Goal: Task Accomplishment & Management: Manage account settings

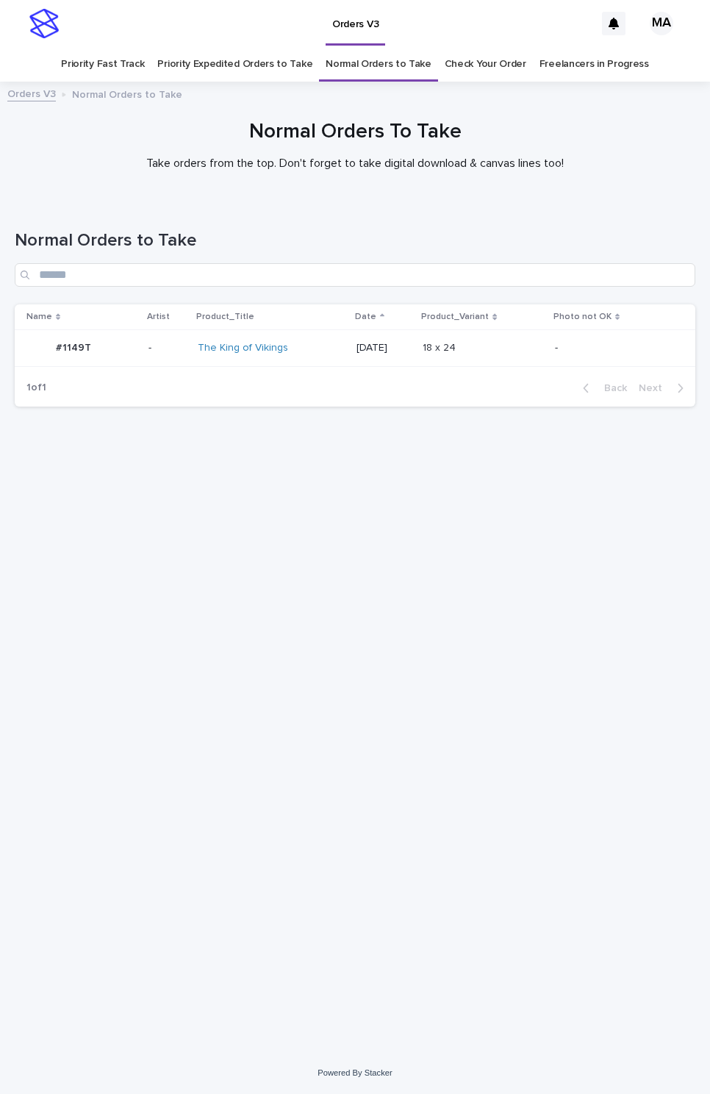
click at [123, 351] on div "#1149T #1149T" at bounding box center [81, 348] width 110 height 24
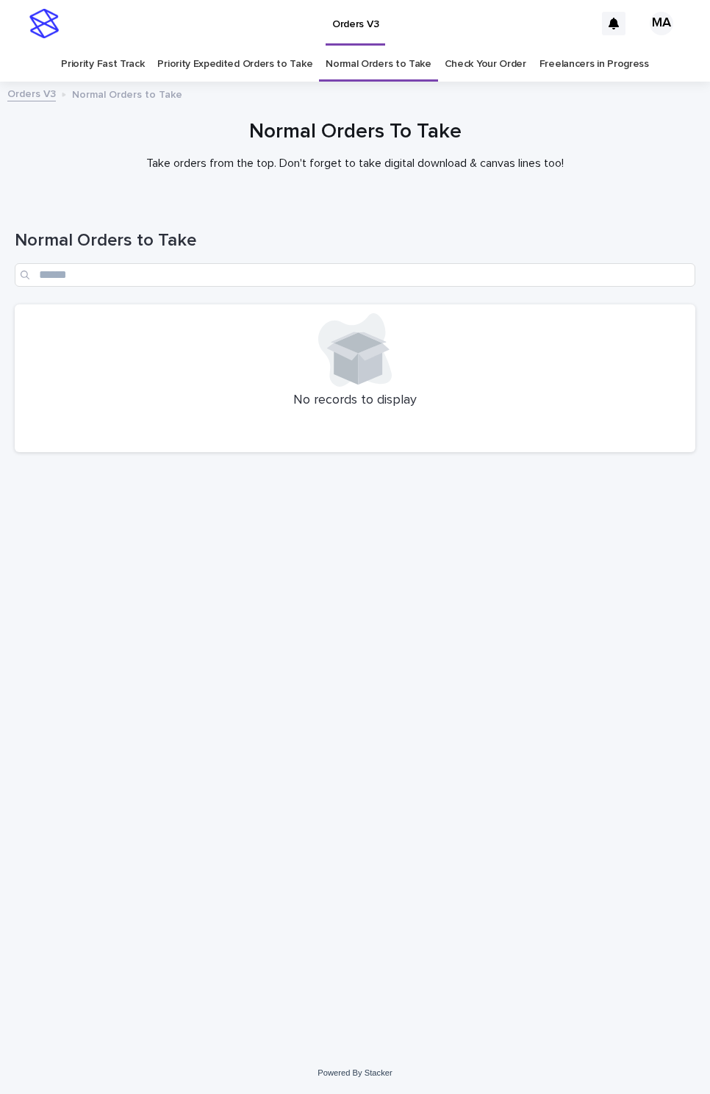
click at [560, 638] on div "Loading... Saving… Loading... Saving… Normal Orders to Take No records to displ…" at bounding box center [354, 608] width 695 height 814
click at [280, 567] on div "Loading... Saving… Loading... Saving… Normal Orders to Take No records to displ…" at bounding box center [354, 608] width 695 height 814
click at [209, 613] on div "Loading... Saving… Loading... Saving… Normal Orders to Take No records to displ…" at bounding box center [354, 608] width 695 height 814
click at [395, 640] on div "Loading... Saving… Loading... Saving… Normal Orders to Take No records to displ…" at bounding box center [354, 608] width 695 height 814
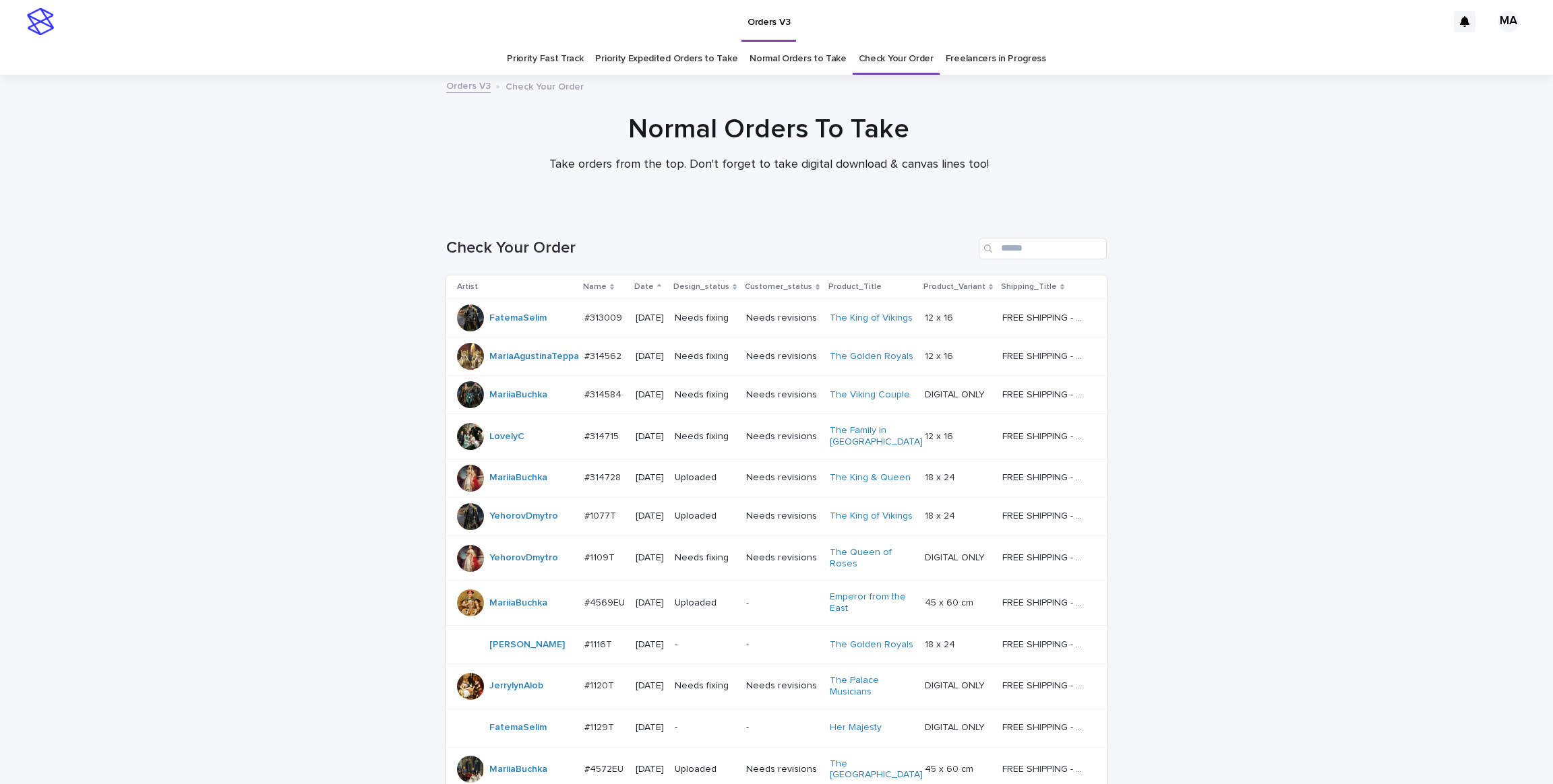
scroll to position [852, 0]
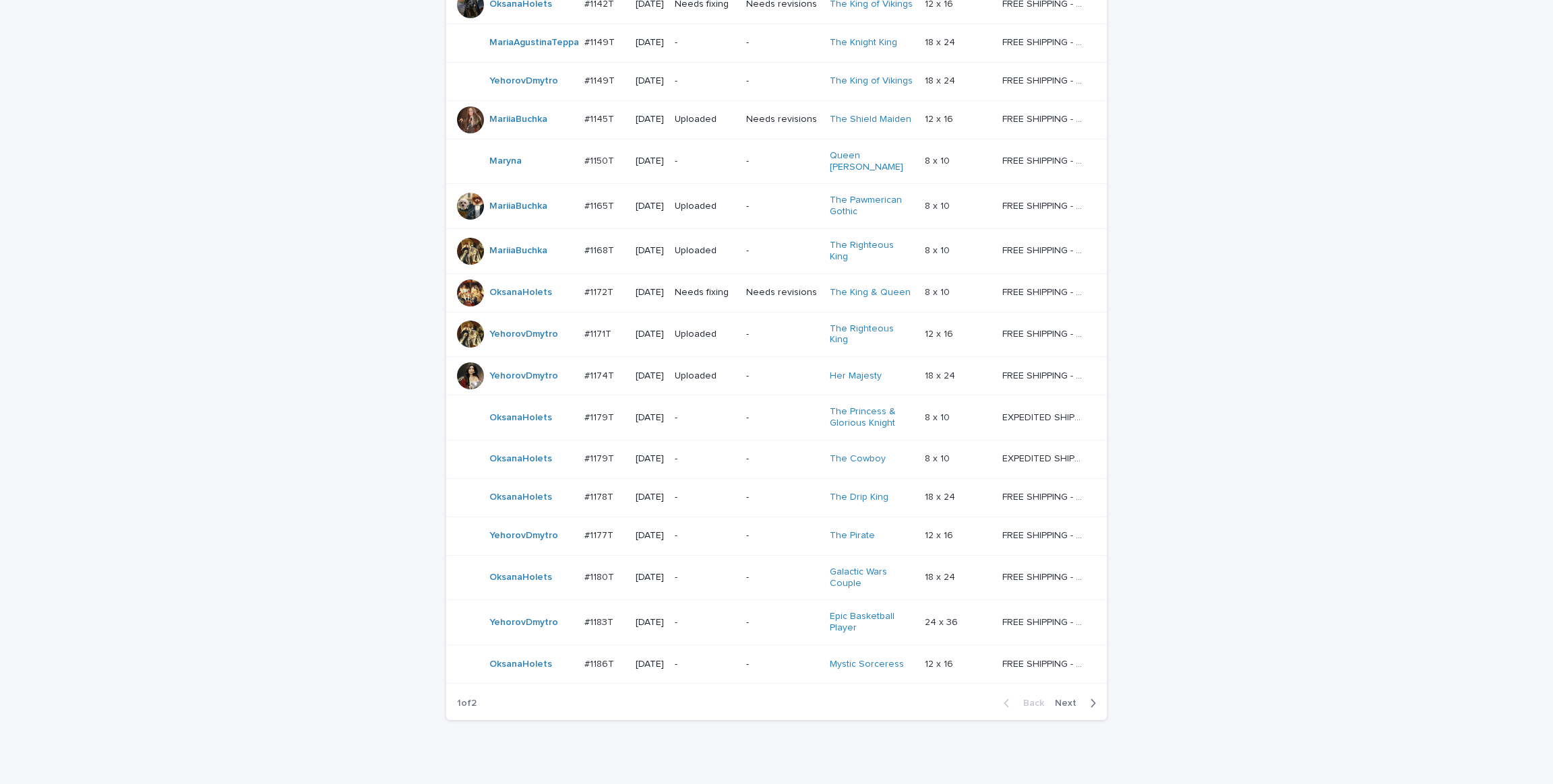
drag, startPoint x: 1260, startPoint y: 551, endPoint x: 1072, endPoint y: 744, distance: 269.4
click at [1259, 551] on div "Loading... Saving… Loading... Saving… Check Your Order Artist Name Date Design_…" at bounding box center [776, 79] width 1553 height 1440
click at [1073, 701] on span "Next" at bounding box center [1070, 703] width 29 height 9
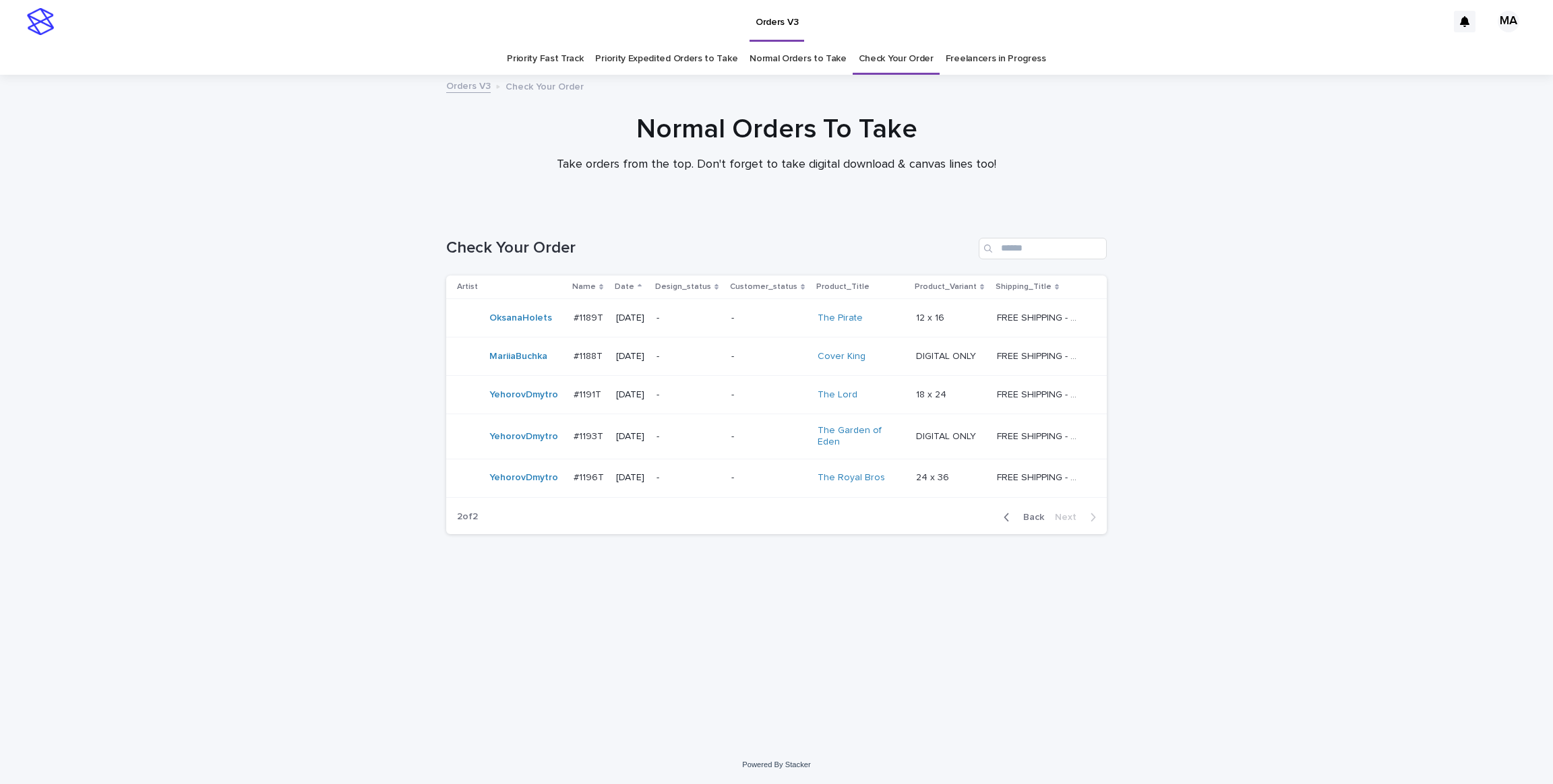
click at [1300, 349] on div "Loading... Saving… Loading... Saving… Check Your Order Artist Name Date Design_…" at bounding box center [776, 479] width 1553 height 536
click at [813, 618] on div "Loading... Saving… Loading... Saving… Check Your Order Artist Name Date Design_…" at bounding box center [776, 461] width 674 height 502
click at [792, 652] on div "Loading... Saving… Loading... Saving… Check Your Order Artist Name Date Design_…" at bounding box center [776, 461] width 674 height 502
click at [1035, 513] on span "Back" at bounding box center [1030, 517] width 29 height 9
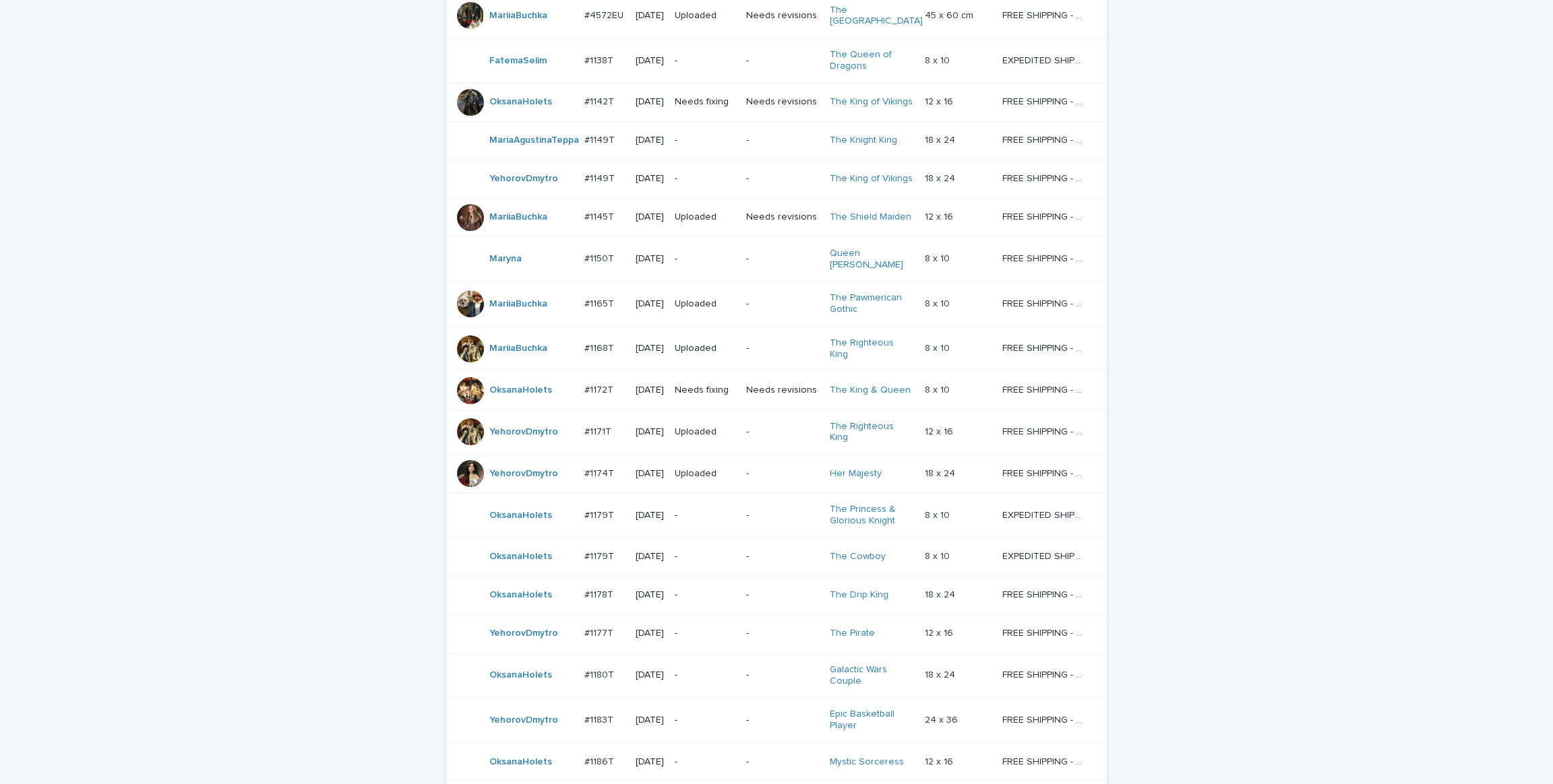
scroll to position [900, 0]
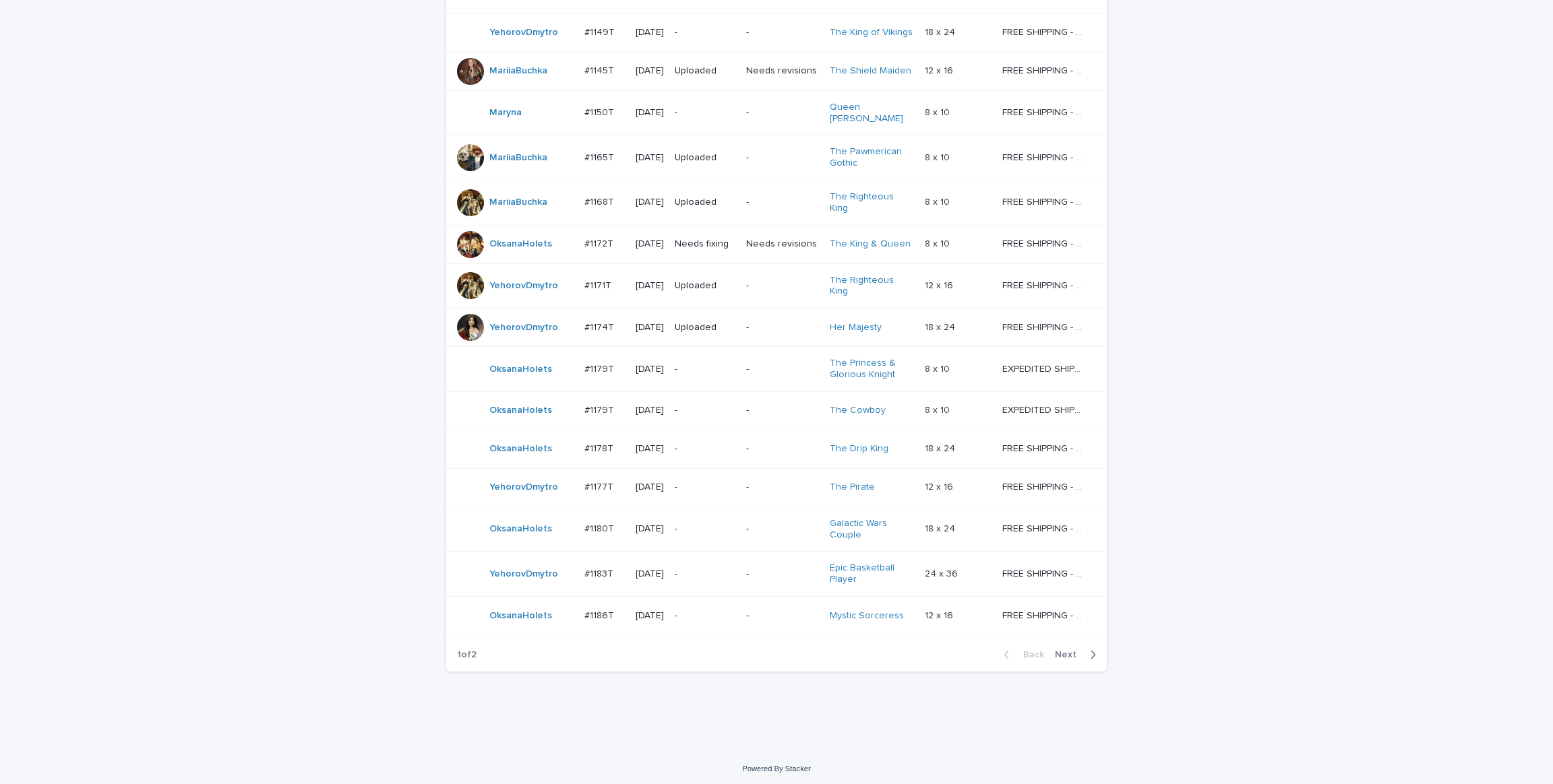
click at [1277, 561] on div "Loading... Saving… Loading... Saving… Check Your Order Artist Name Date Design_…" at bounding box center [776, 30] width 1553 height 1440
drag, startPoint x: 1073, startPoint y: 648, endPoint x: 1143, endPoint y: 596, distance: 87.2
click at [1073, 650] on span "Next" at bounding box center [1070, 655] width 29 height 9
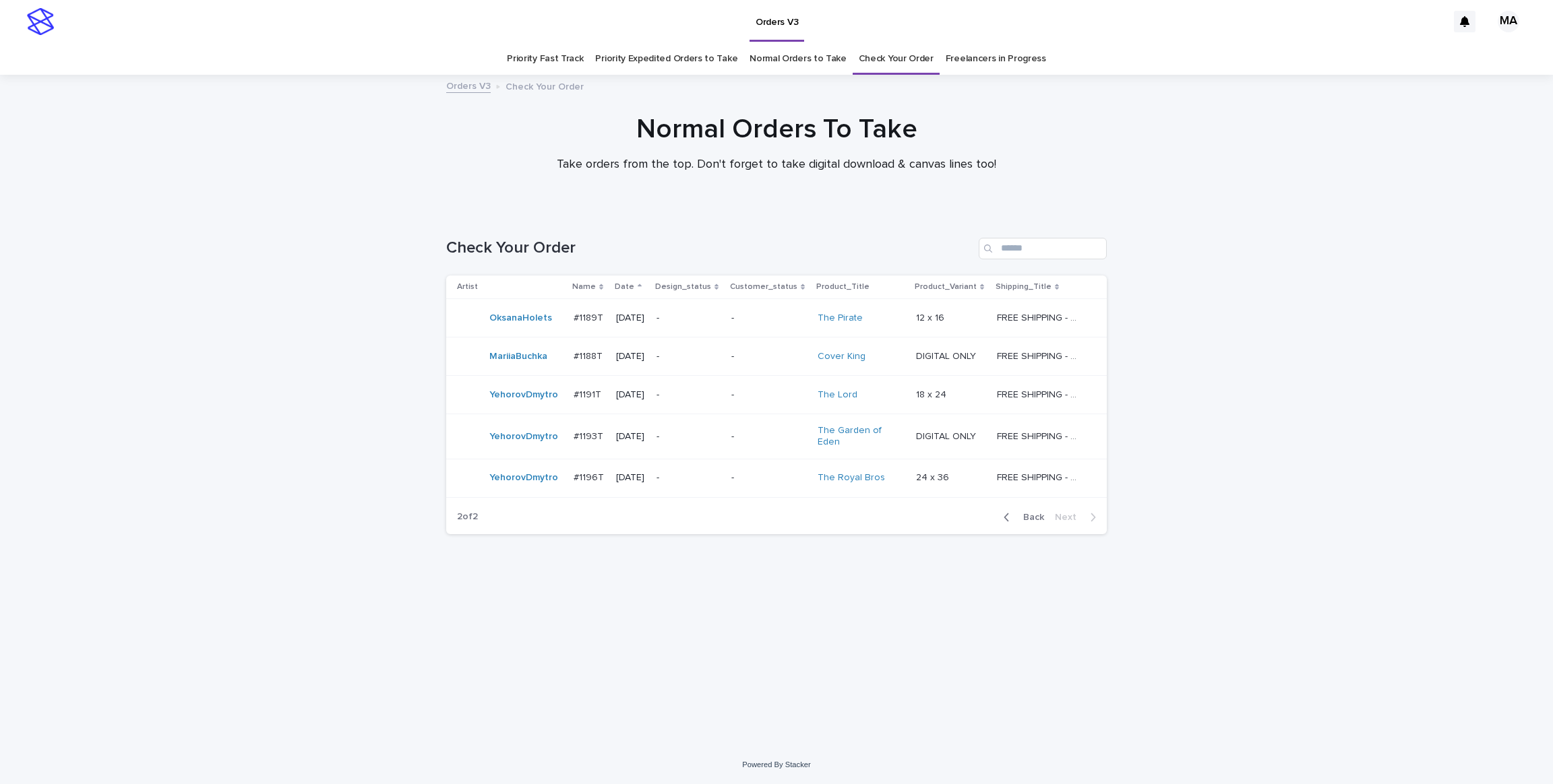
click at [1256, 501] on div "Loading... Saving… Loading... Saving… Check Your Order Artist Name Date Design_…" at bounding box center [776, 479] width 1553 height 536
click at [1023, 513] on span "Back" at bounding box center [1030, 517] width 29 height 9
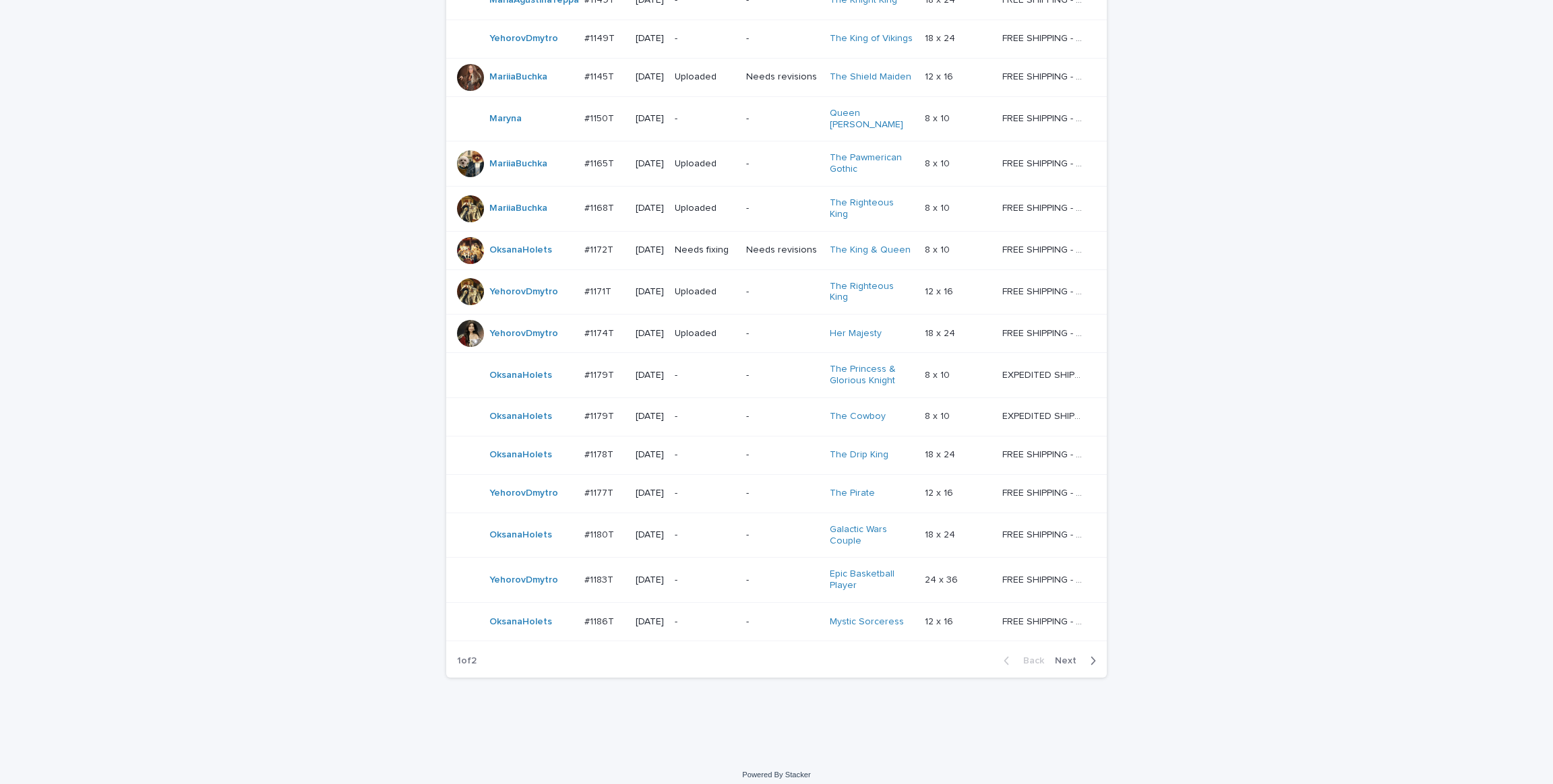
scroll to position [900, 0]
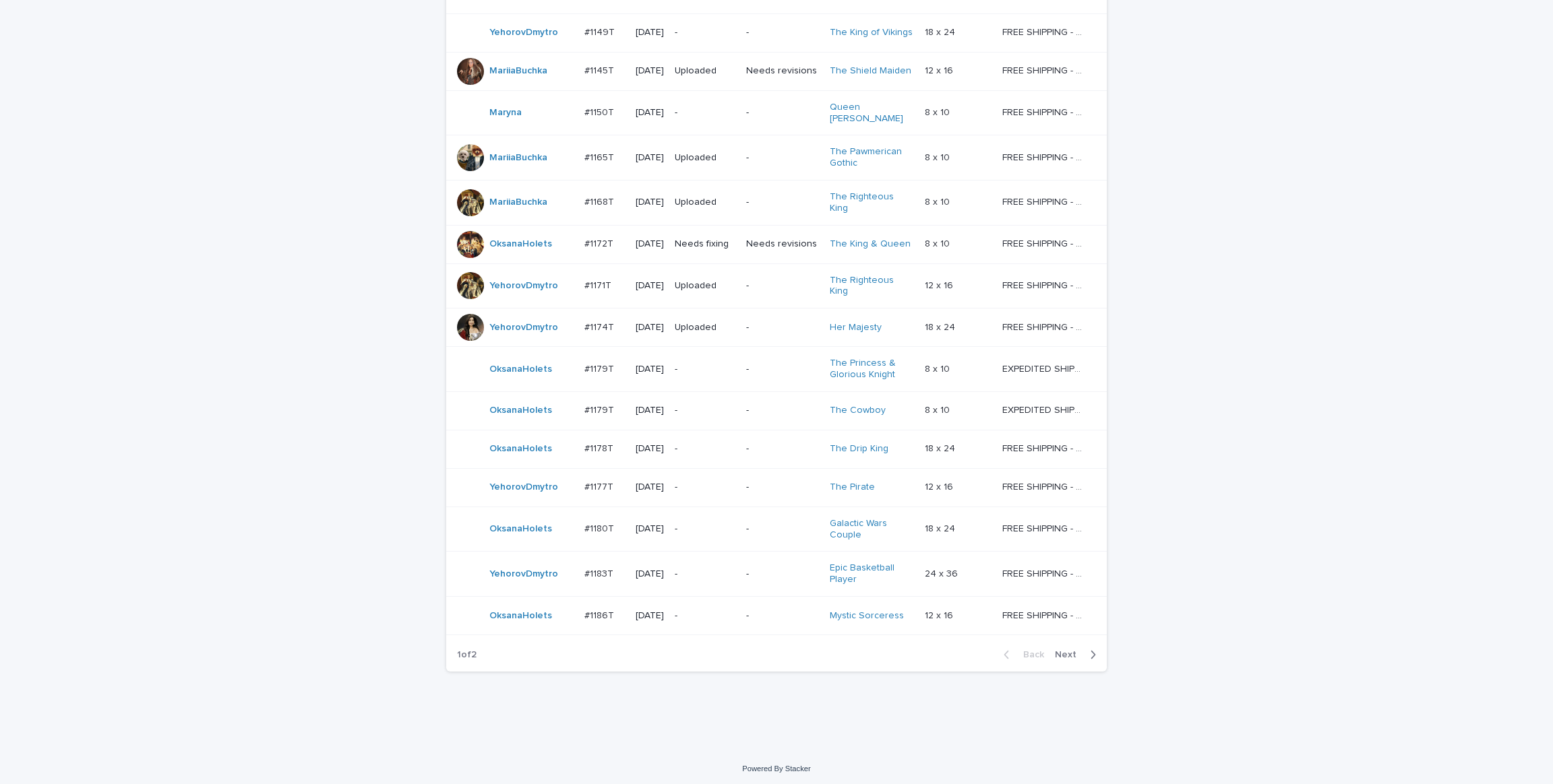
click at [1189, 321] on div "Loading... Saving… Loading... Saving… Check Your Order Artist Name Date Design_…" at bounding box center [776, 30] width 1553 height 1440
click at [736, 52] on td "-" at bounding box center [705, 33] width 72 height 39
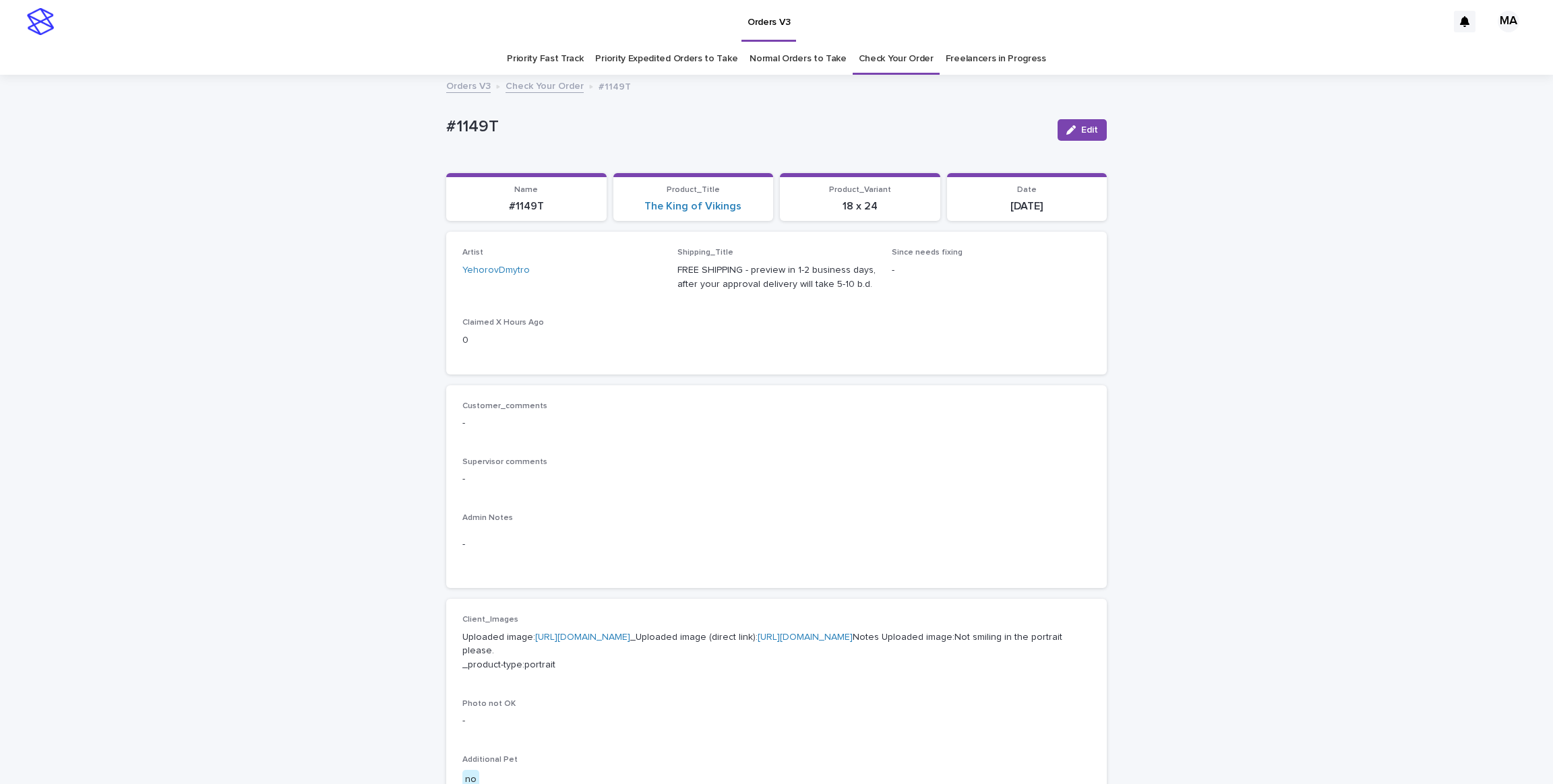
click at [188, 348] on div "Loading... Saving… Loading... Saving… #1149T Edit #1149T Edit Sorry, there was …" at bounding box center [776, 697] width 1553 height 1242
click at [223, 313] on div "Loading... Saving… Loading... Saving… #1149T Edit #1149T Edit Sorry, there was …" at bounding box center [776, 697] width 1553 height 1242
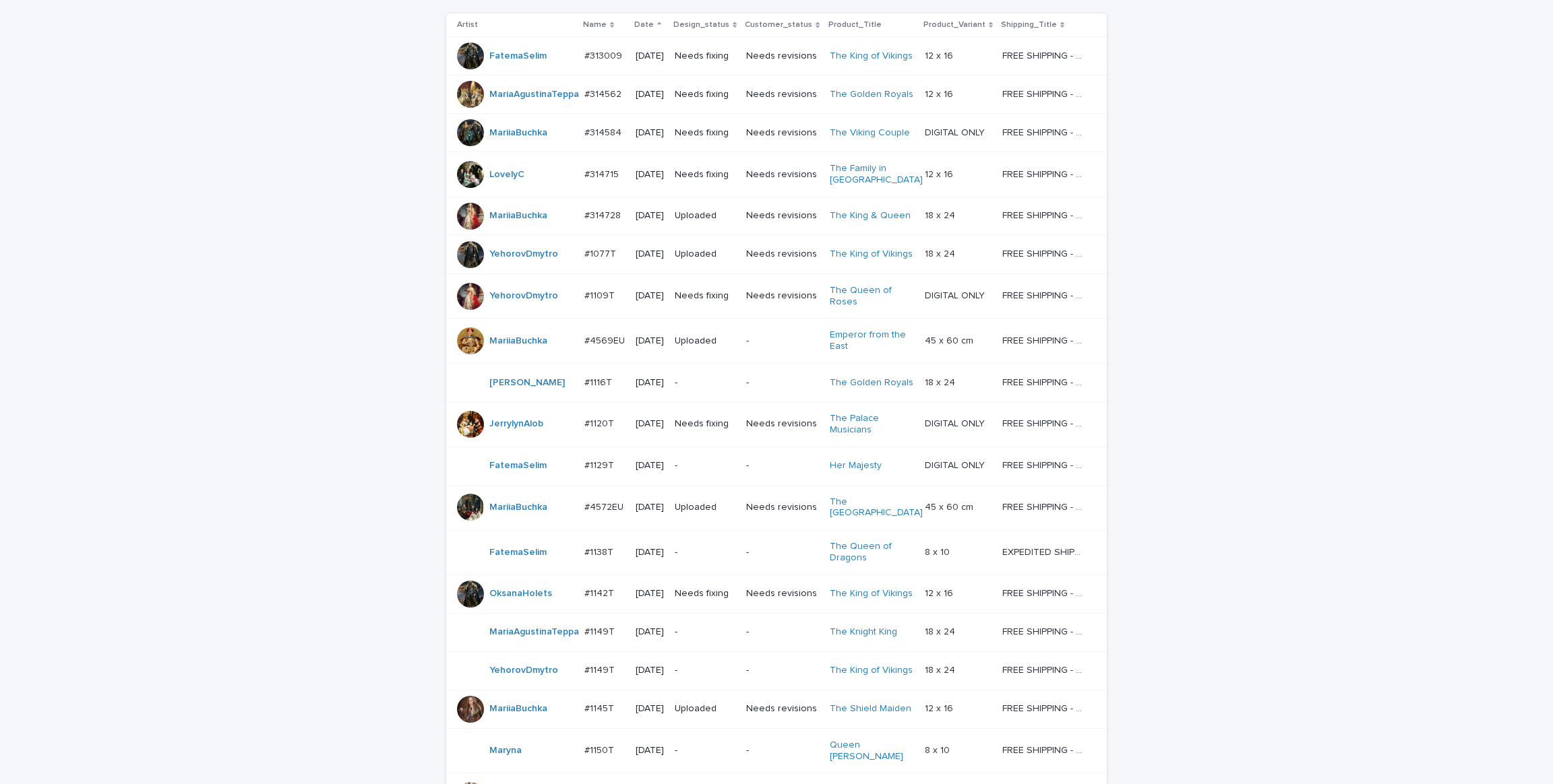
scroll to position [347, 0]
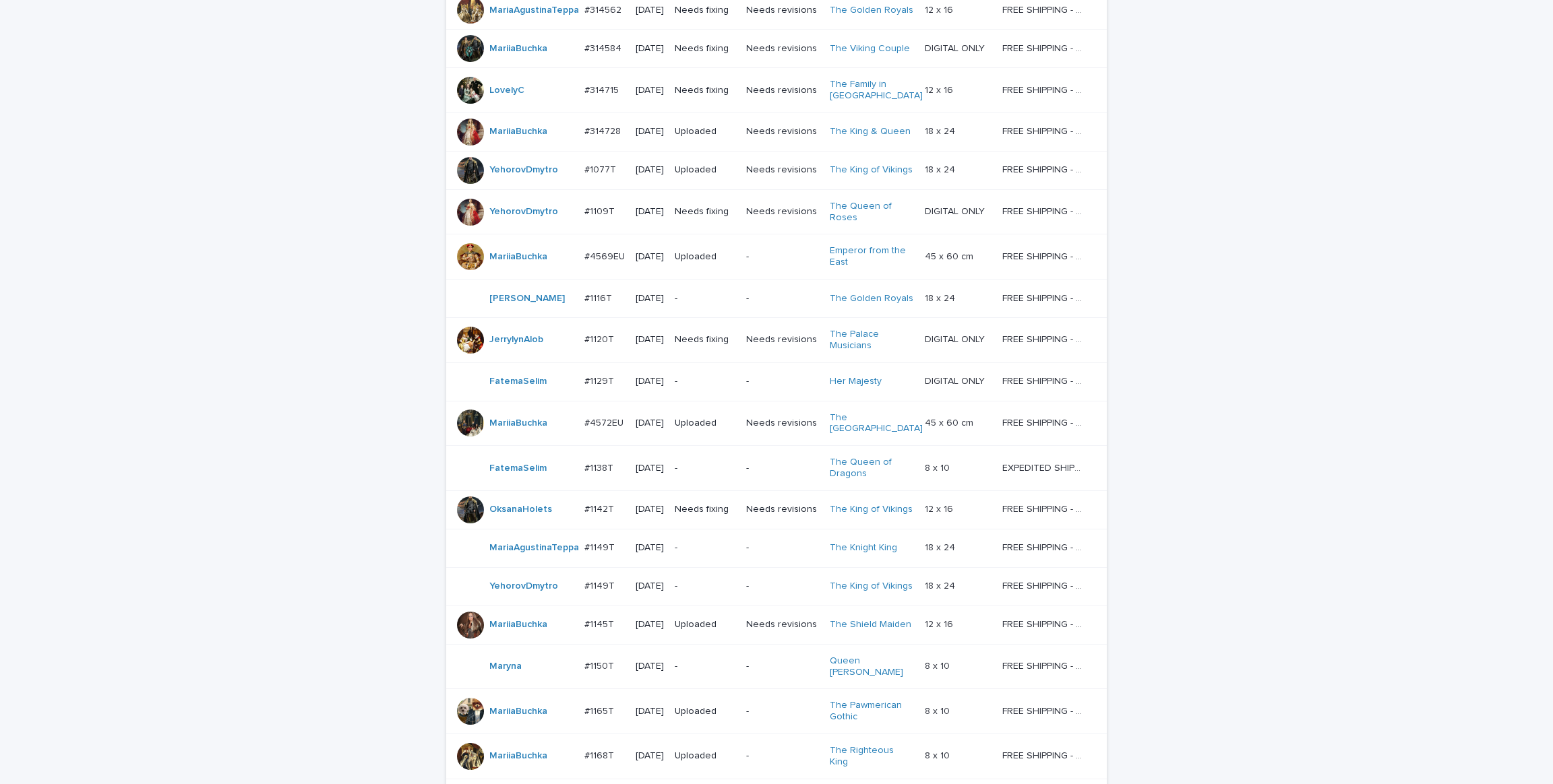
click at [1284, 404] on div "Loading... Saving… Loading... Saving… Check Your Order Artist Name Date Design_…" at bounding box center [776, 584] width 1553 height 1440
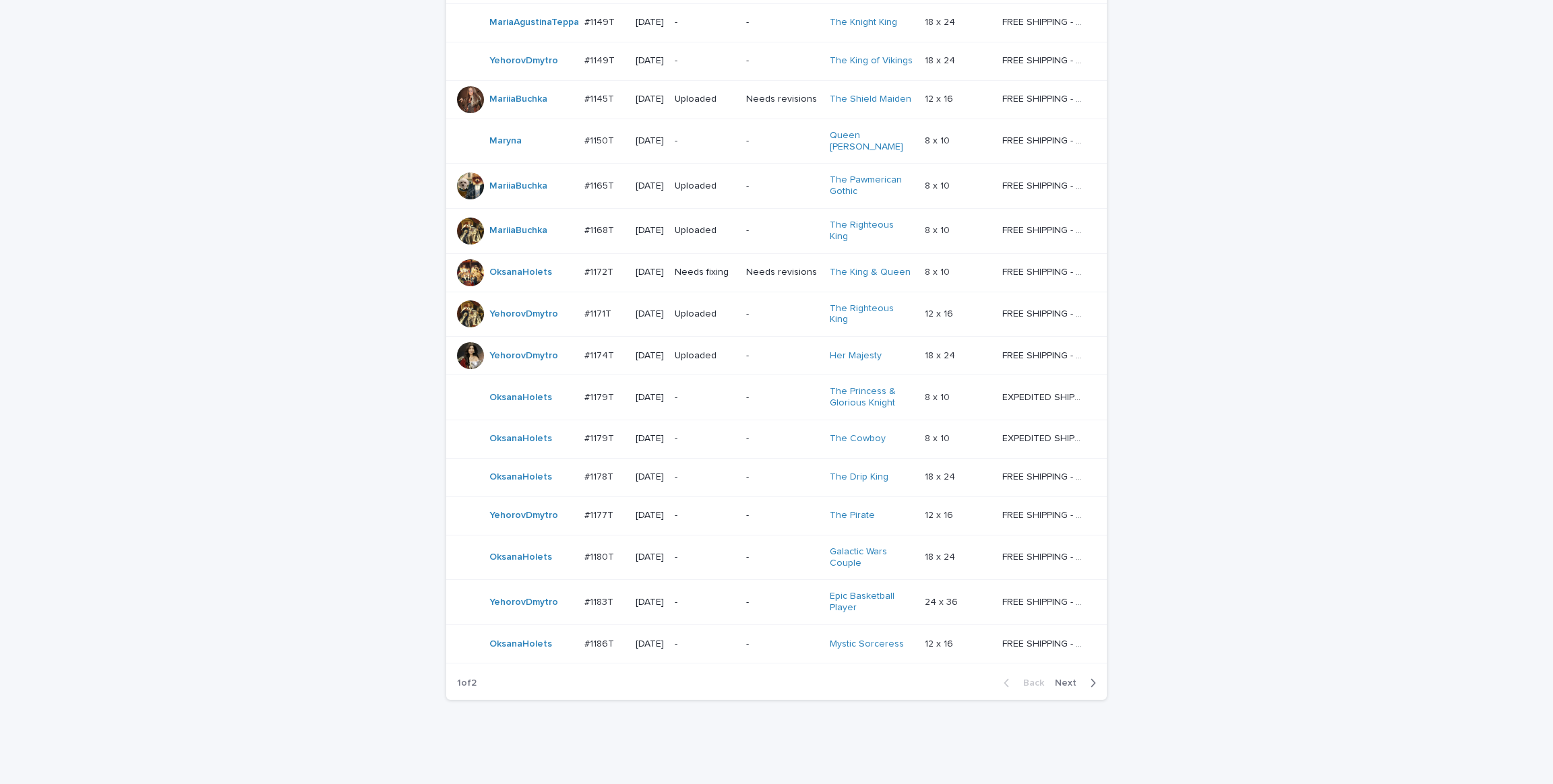
scroll to position [900, 0]
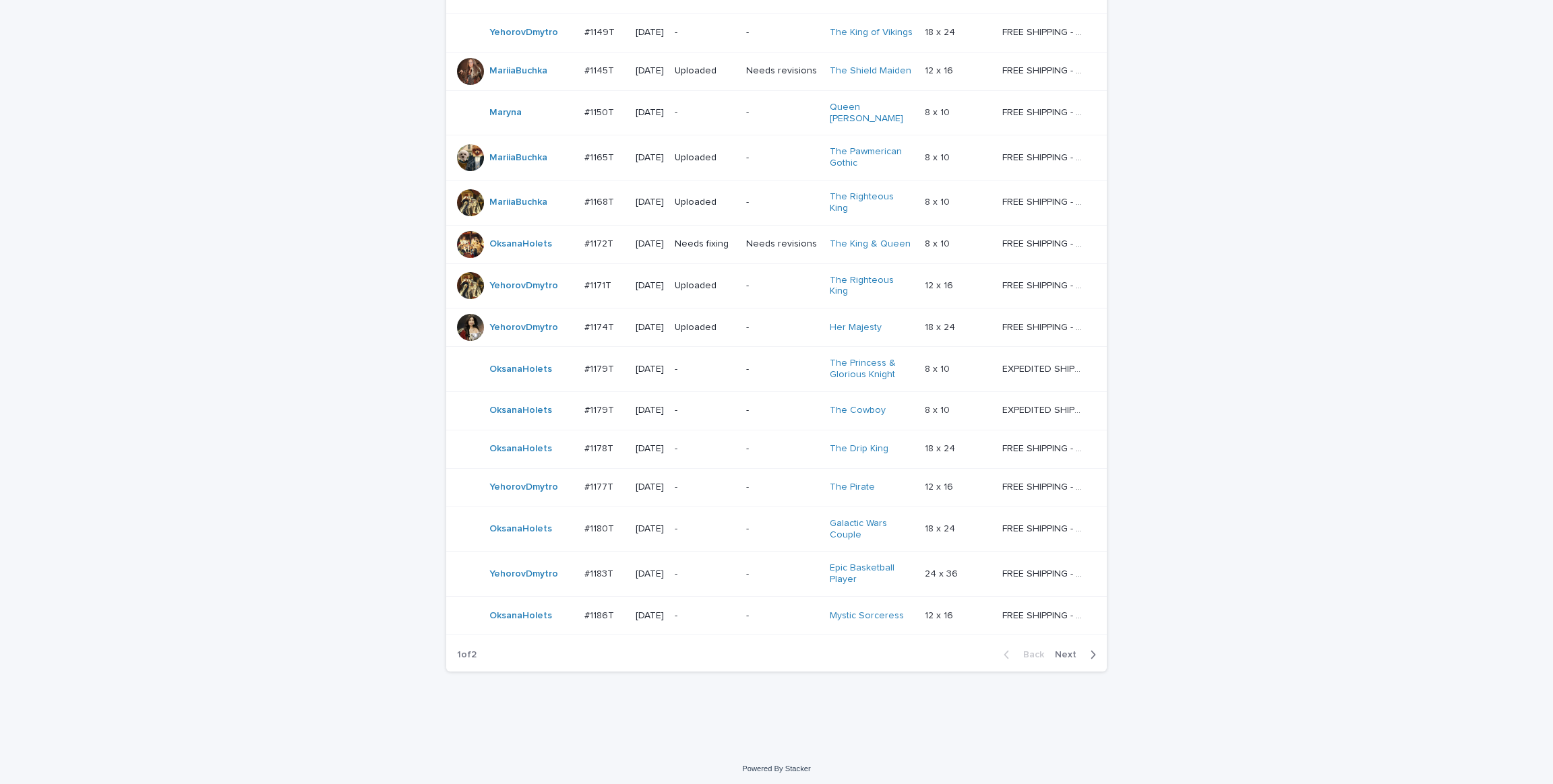
click at [1284, 404] on div "Loading... Saving… Loading... Saving… Check Your Order Artist Name Date Design_…" at bounding box center [776, 30] width 1553 height 1440
click at [1300, 428] on div "Loading... Saving… Loading... Saving… Check Your Order Artist Name Date Design_…" at bounding box center [776, 30] width 1553 height 1440
click at [1055, 653] on span "Next" at bounding box center [1070, 655] width 29 height 9
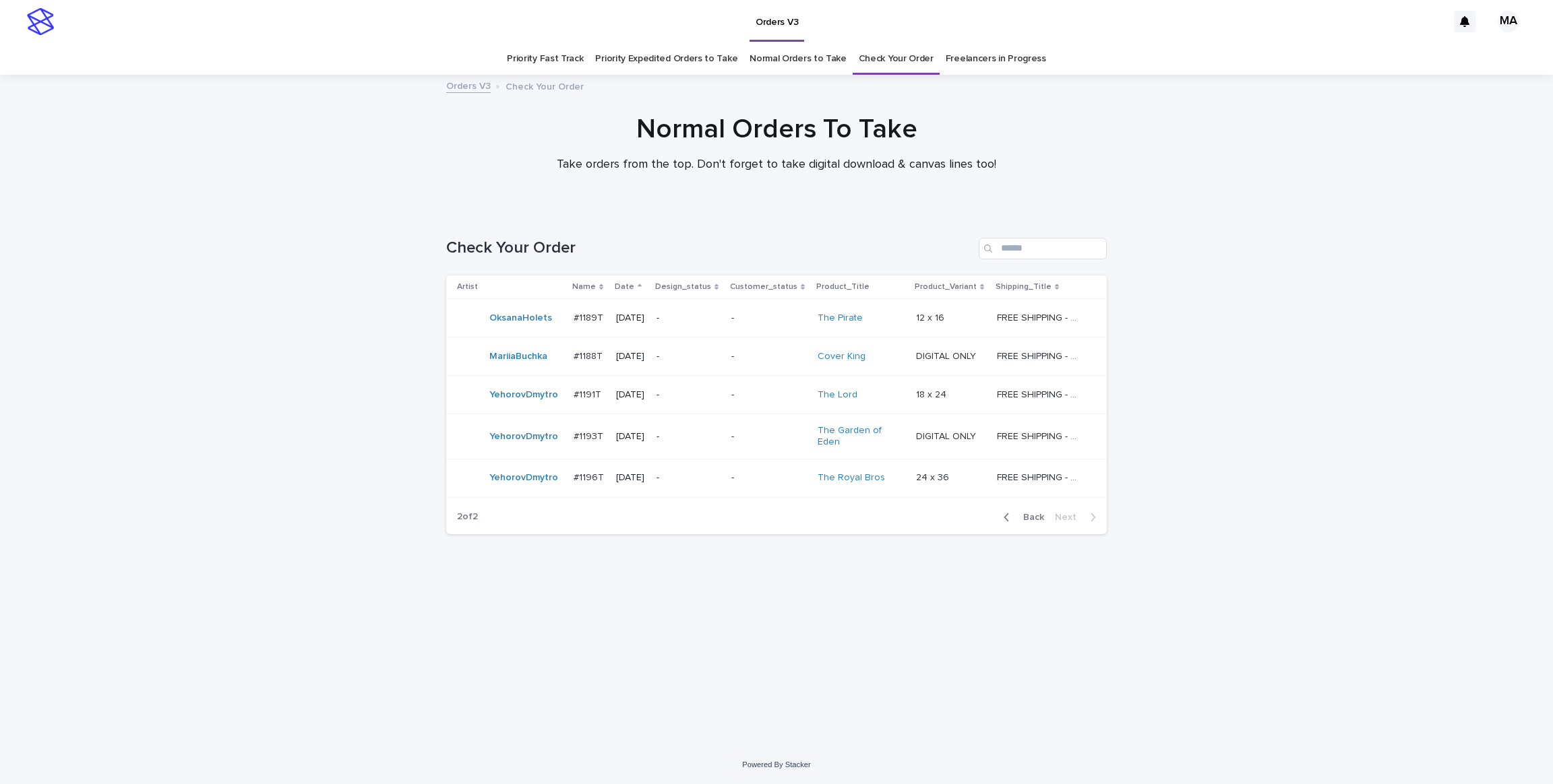
click at [1416, 307] on div "Loading... Saving… Loading... Saving… Check Your Order Artist Name Date Design_…" at bounding box center [776, 479] width 1553 height 536
click at [1034, 513] on span "Back" at bounding box center [1030, 517] width 29 height 9
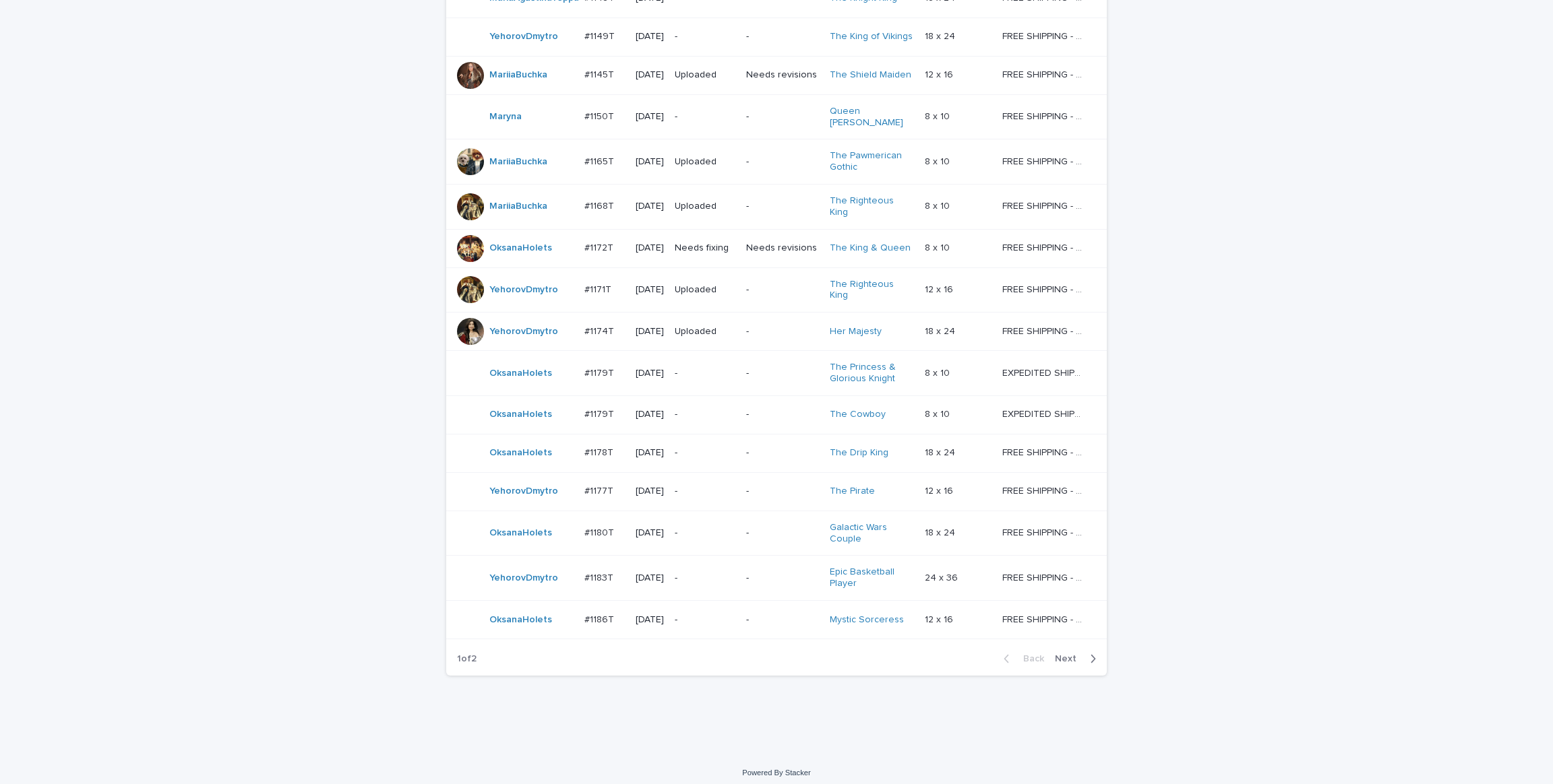
scroll to position [900, 0]
click at [1187, 435] on div "Loading... Saving… Loading... Saving… Check Your Order Artist Name Date Design_…" at bounding box center [776, 30] width 1553 height 1440
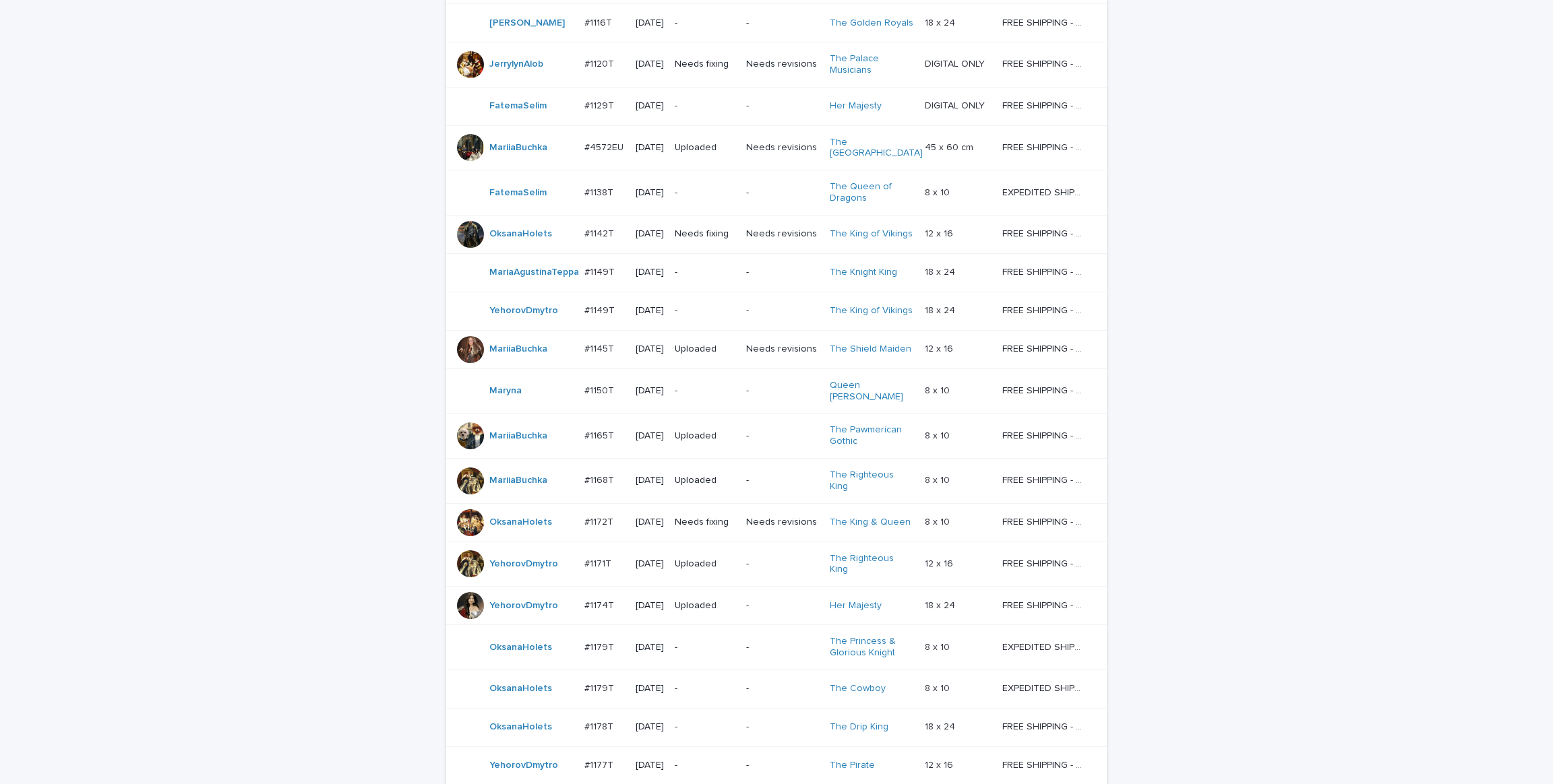
scroll to position [597, 0]
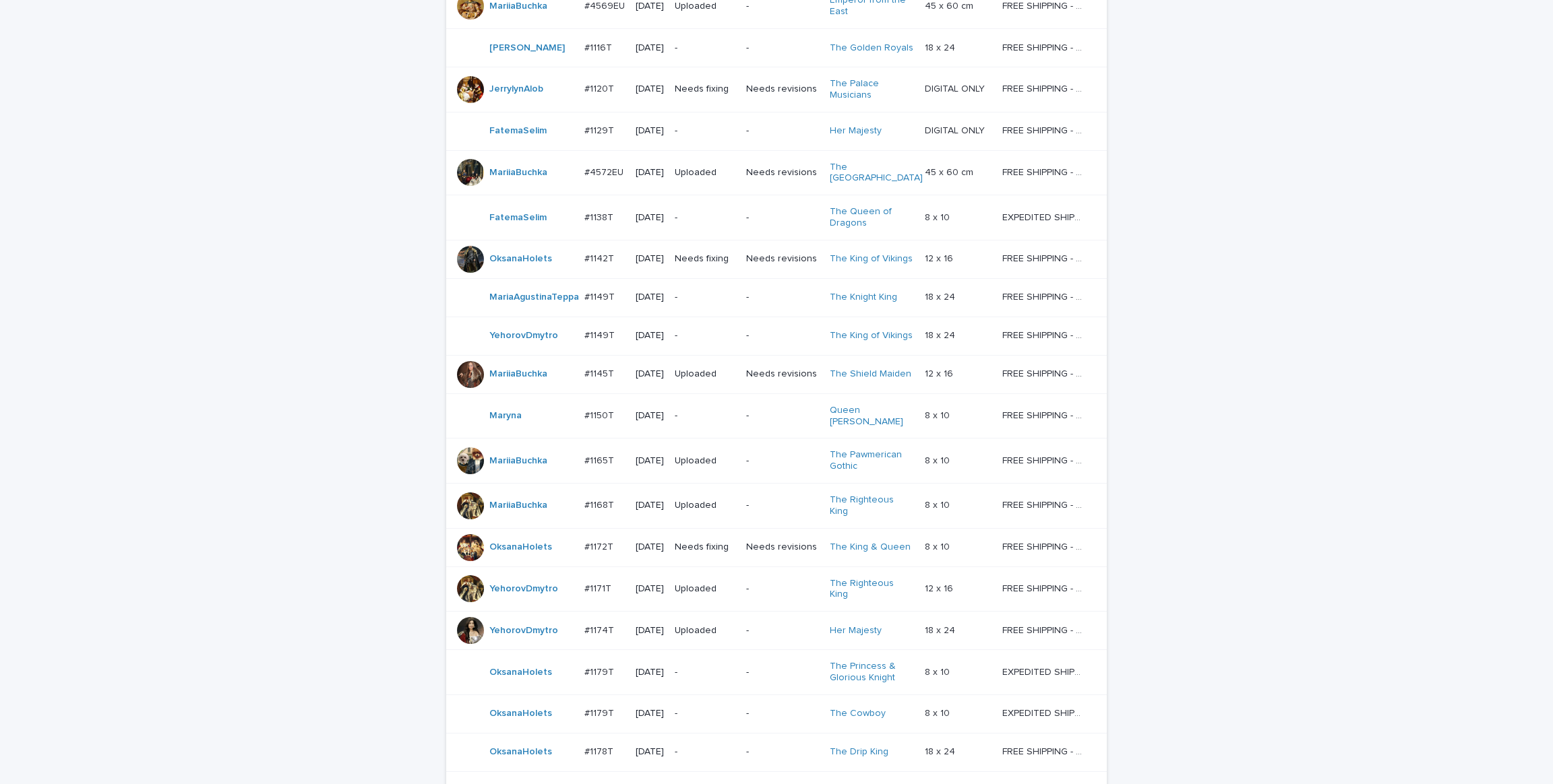
click at [1285, 388] on div "Loading... Saving… Loading... Saving… Check Your Order Artist Name Date Design_…" at bounding box center [776, 334] width 1553 height 1440
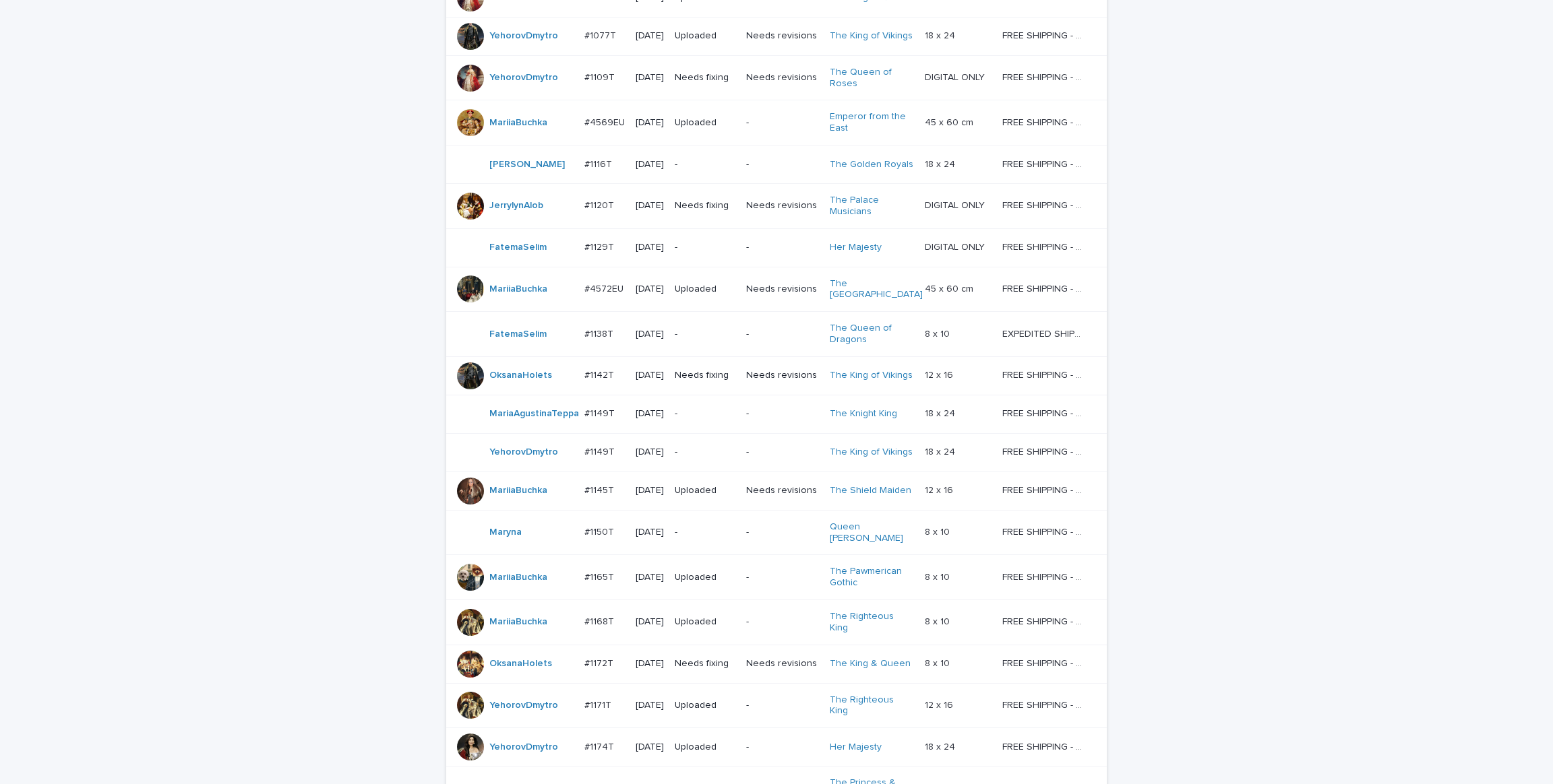
scroll to position [395, 0]
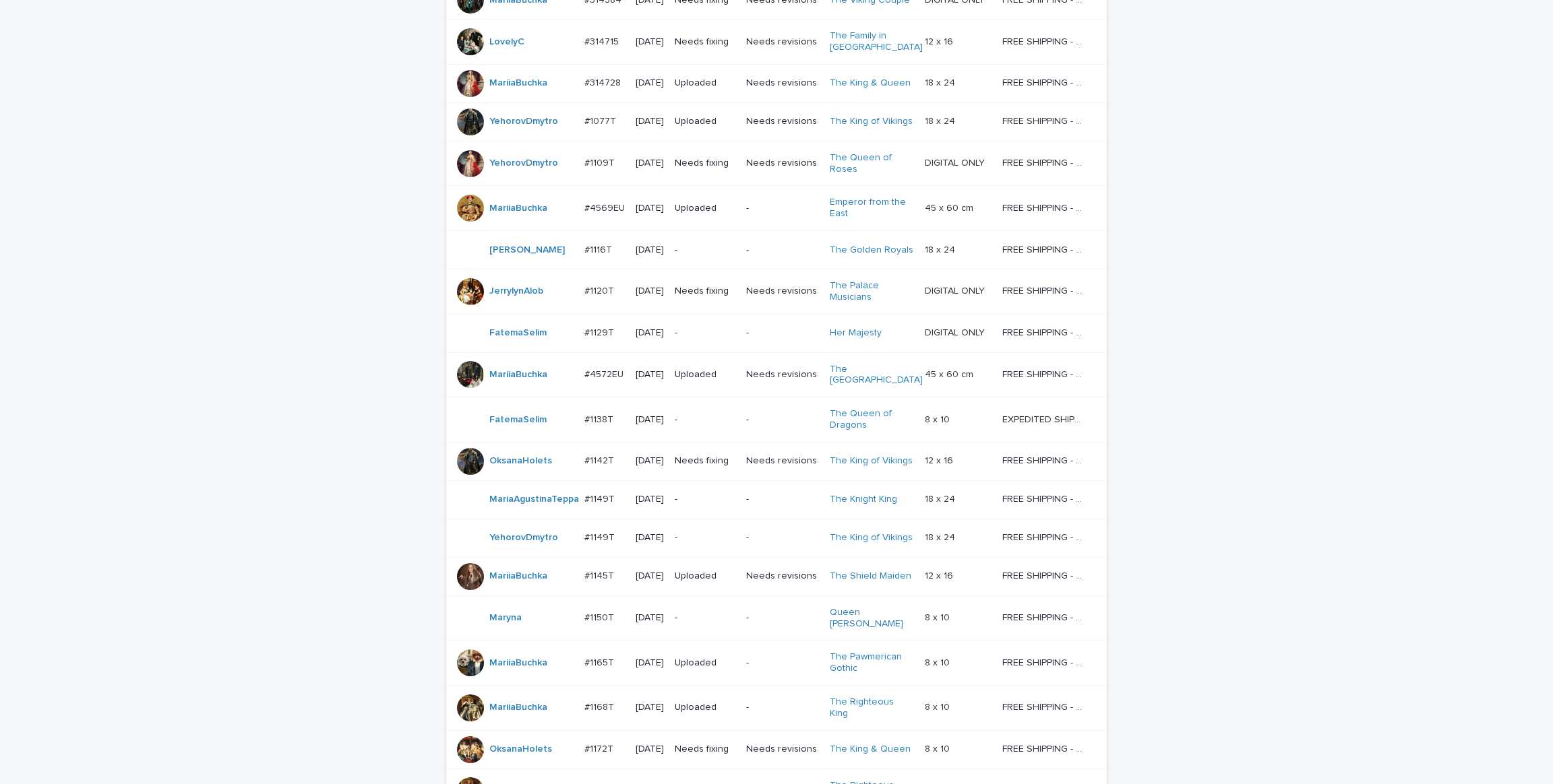
click at [1291, 425] on div "Loading... Saving… Loading... Saving… Check Your Order Artist Name Date Design_…" at bounding box center [776, 536] width 1553 height 1440
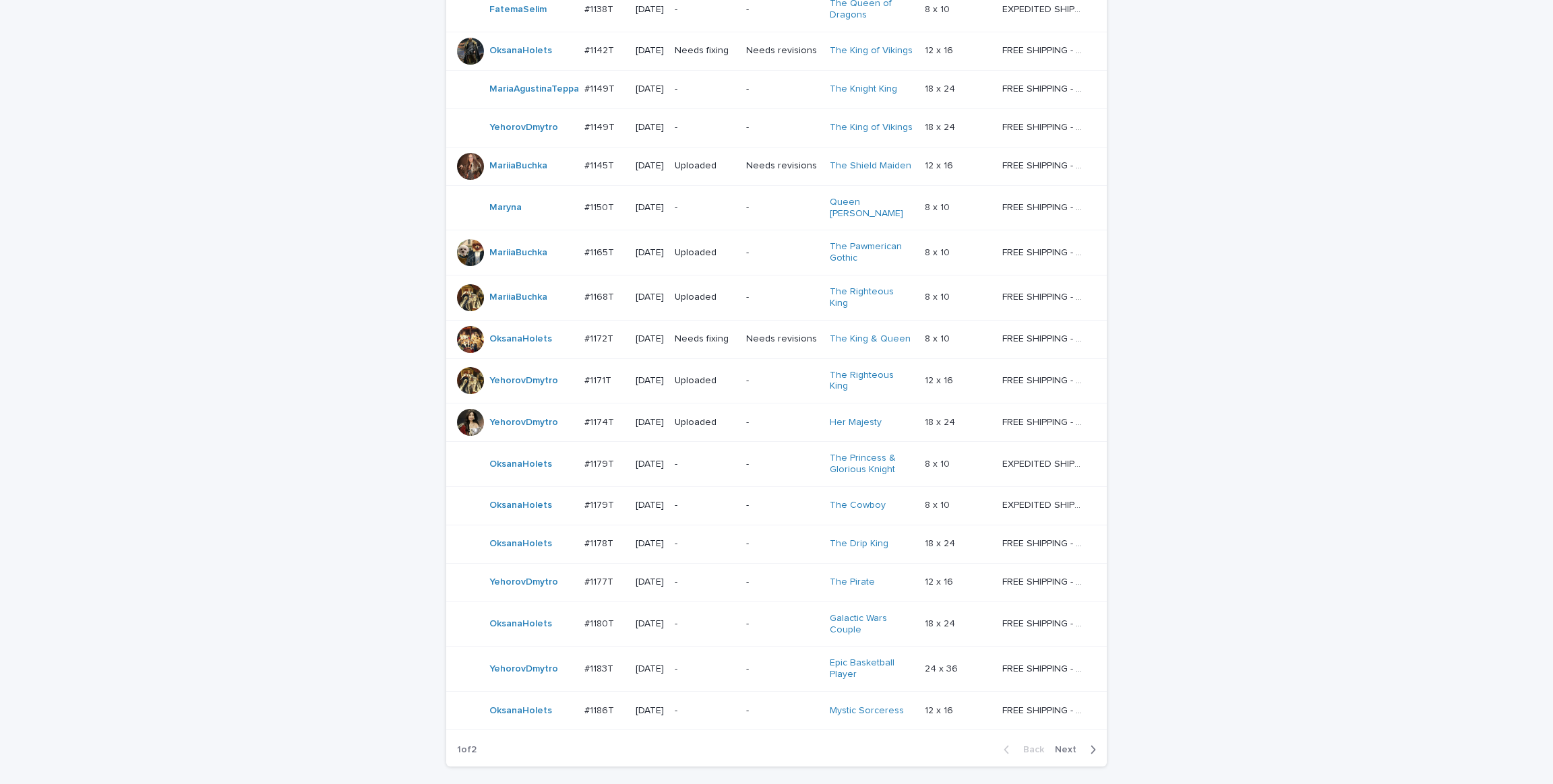
scroll to position [900, 0]
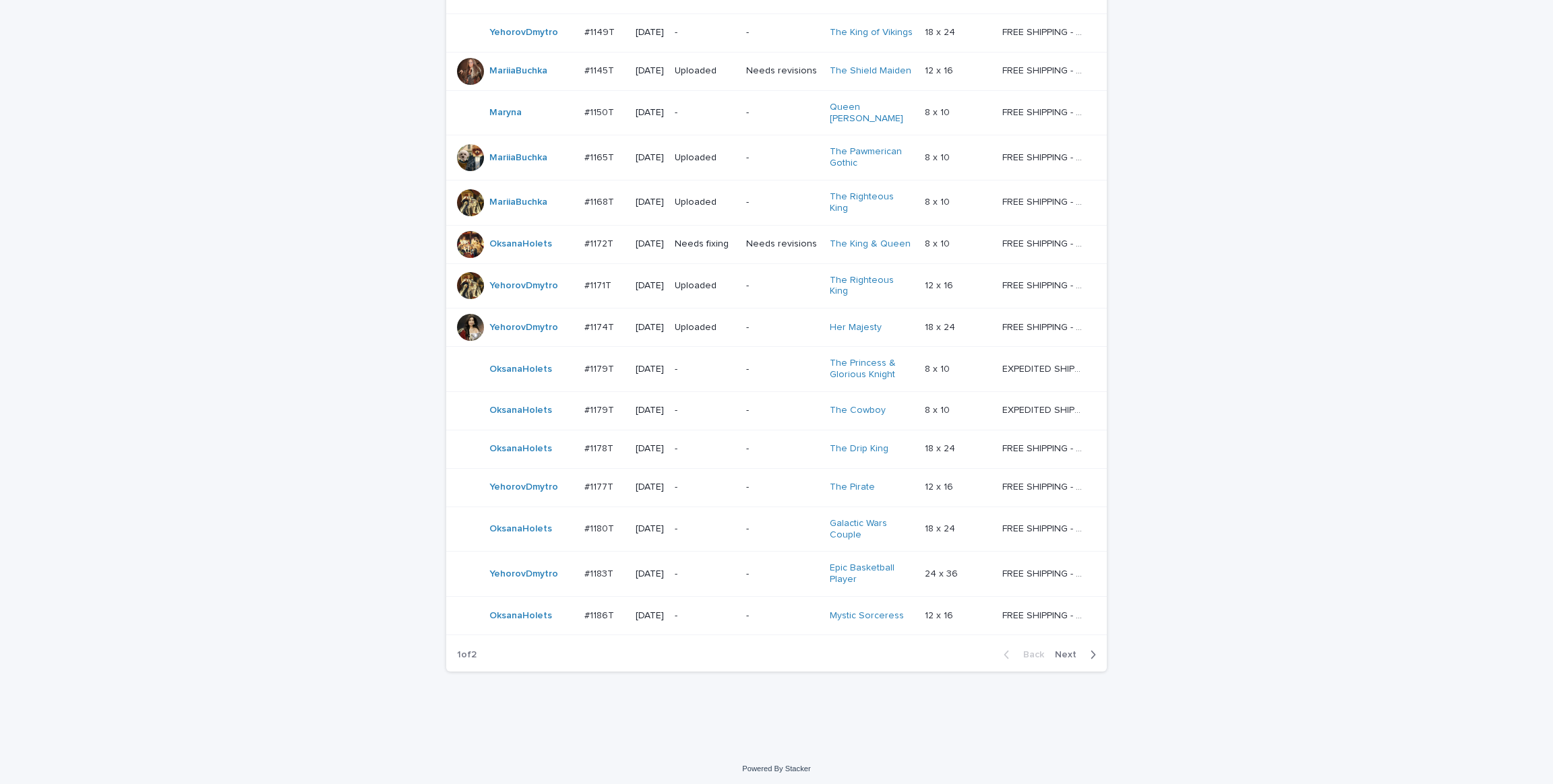
click at [1298, 434] on div "Loading... Saving… Loading... Saving… Check Your Order Artist Name Date Design_…" at bounding box center [776, 30] width 1553 height 1440
click at [1074, 655] on span "Next" at bounding box center [1070, 655] width 29 height 9
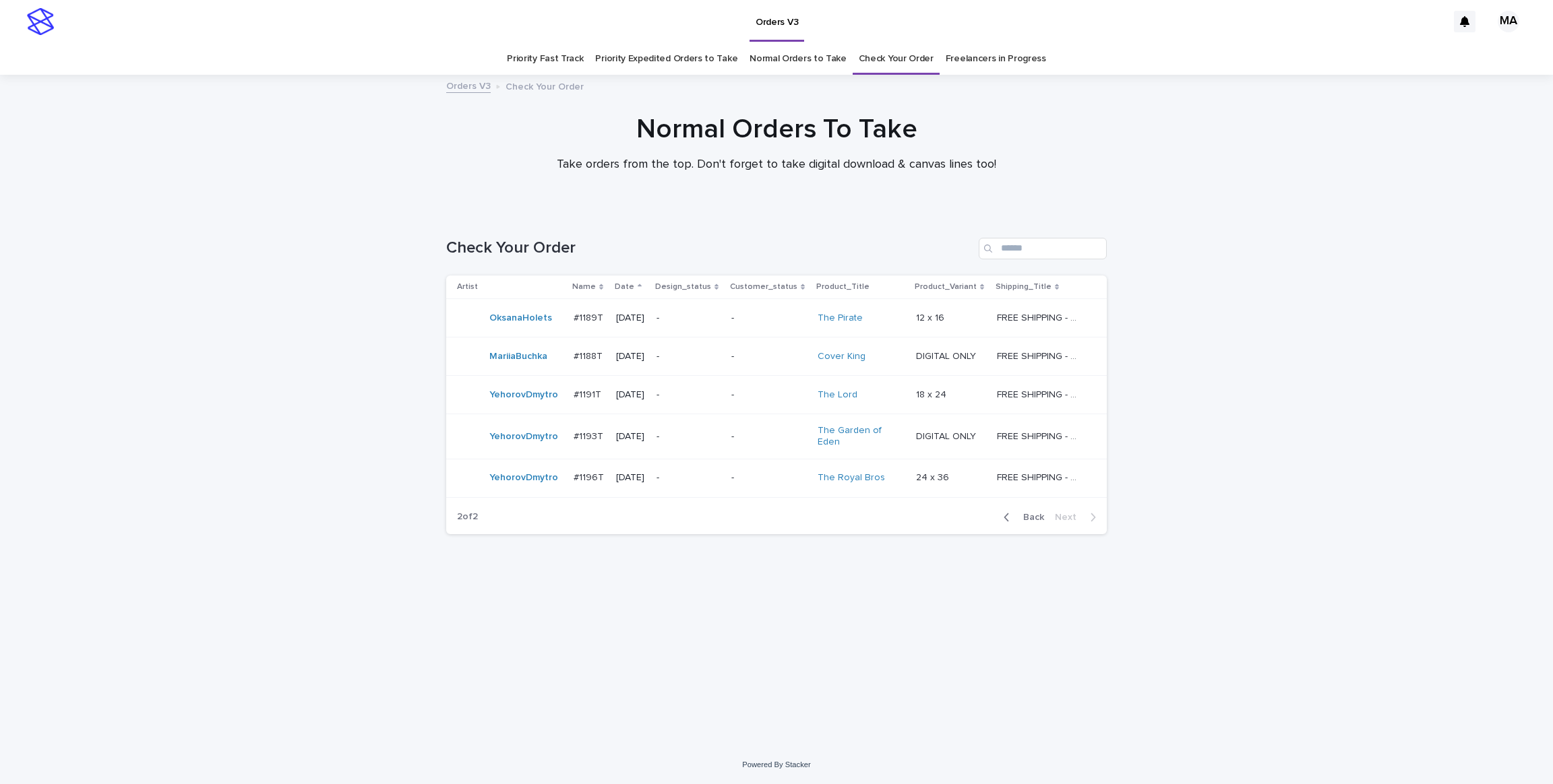
click at [1287, 524] on div "Loading... Saving… Loading... Saving… Check Your Order Artist Name Date Design_…" at bounding box center [776, 479] width 1553 height 536
click at [169, 272] on div "Loading... Saving… Loading... Saving… Check Your Order Artist Name Date Design_…" at bounding box center [776, 479] width 1553 height 536
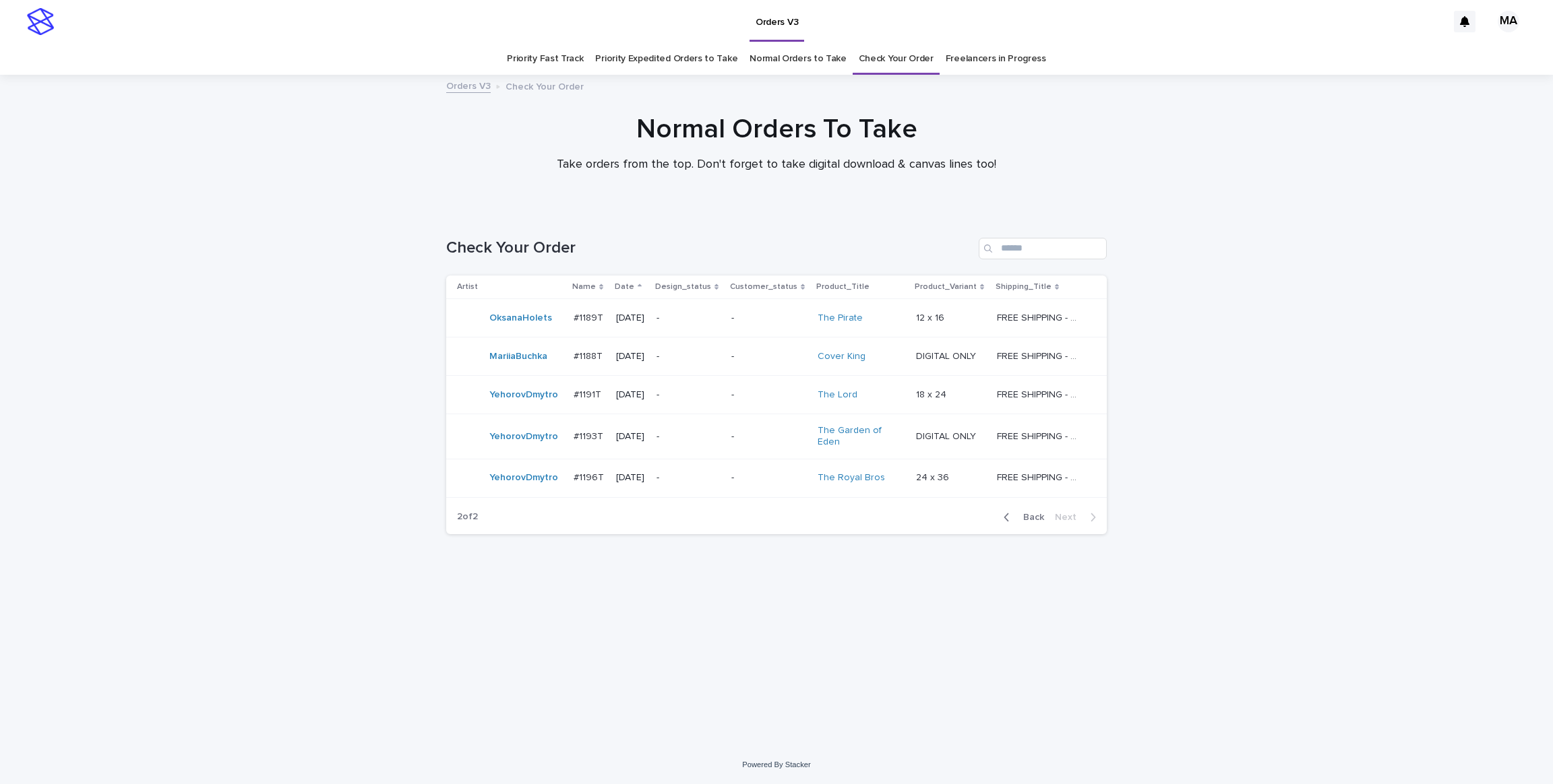
click at [238, 190] on div at bounding box center [776, 142] width 1553 height 135
click at [194, 401] on div "Loading... Saving… Loading... Saving… Check Your Order Artist Name Date Design_…" at bounding box center [776, 479] width 1553 height 536
click at [1035, 519] on div "Back Next" at bounding box center [1050, 517] width 114 height 34
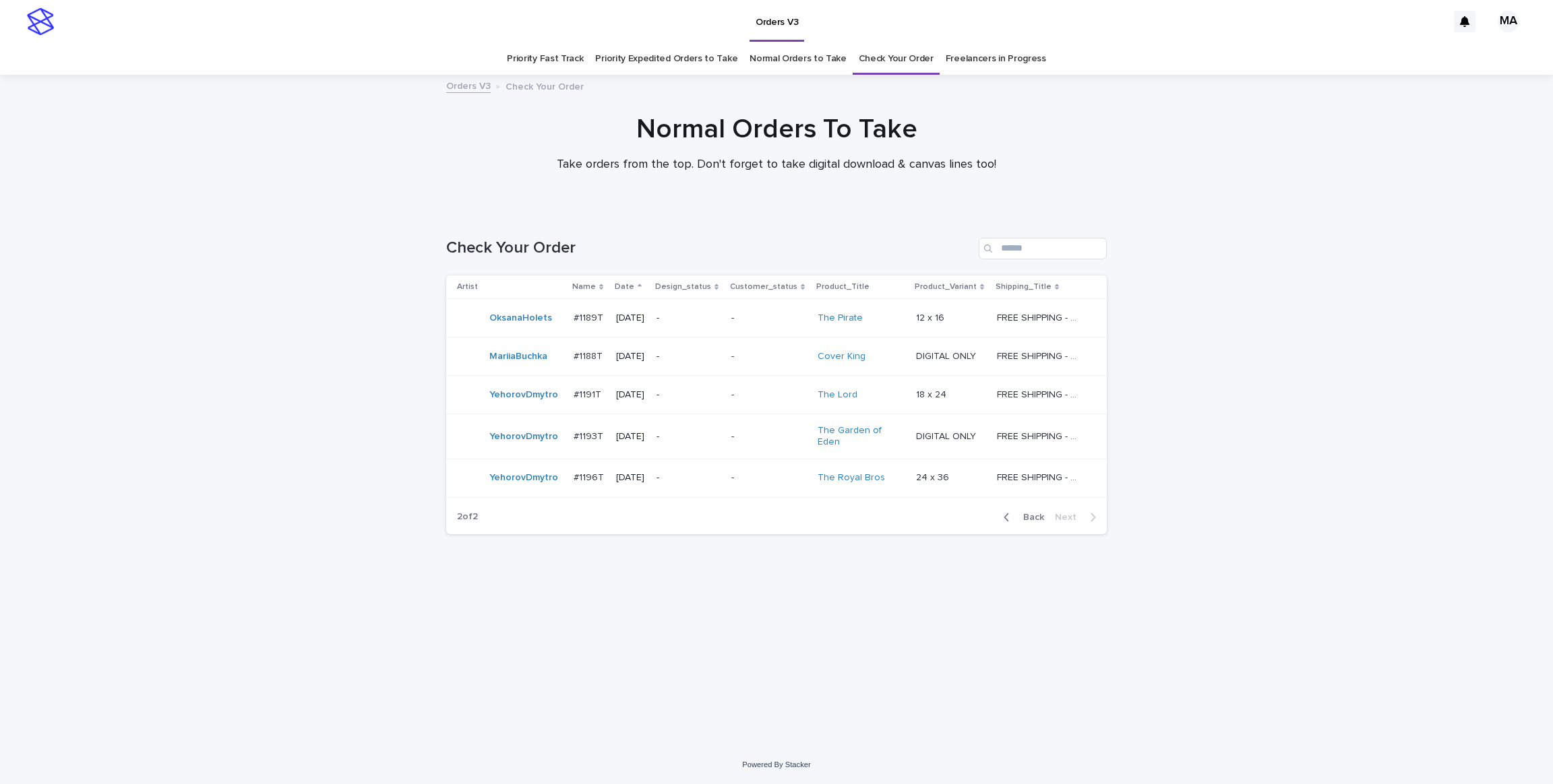
click at [1034, 513] on span "Back" at bounding box center [1030, 517] width 29 height 9
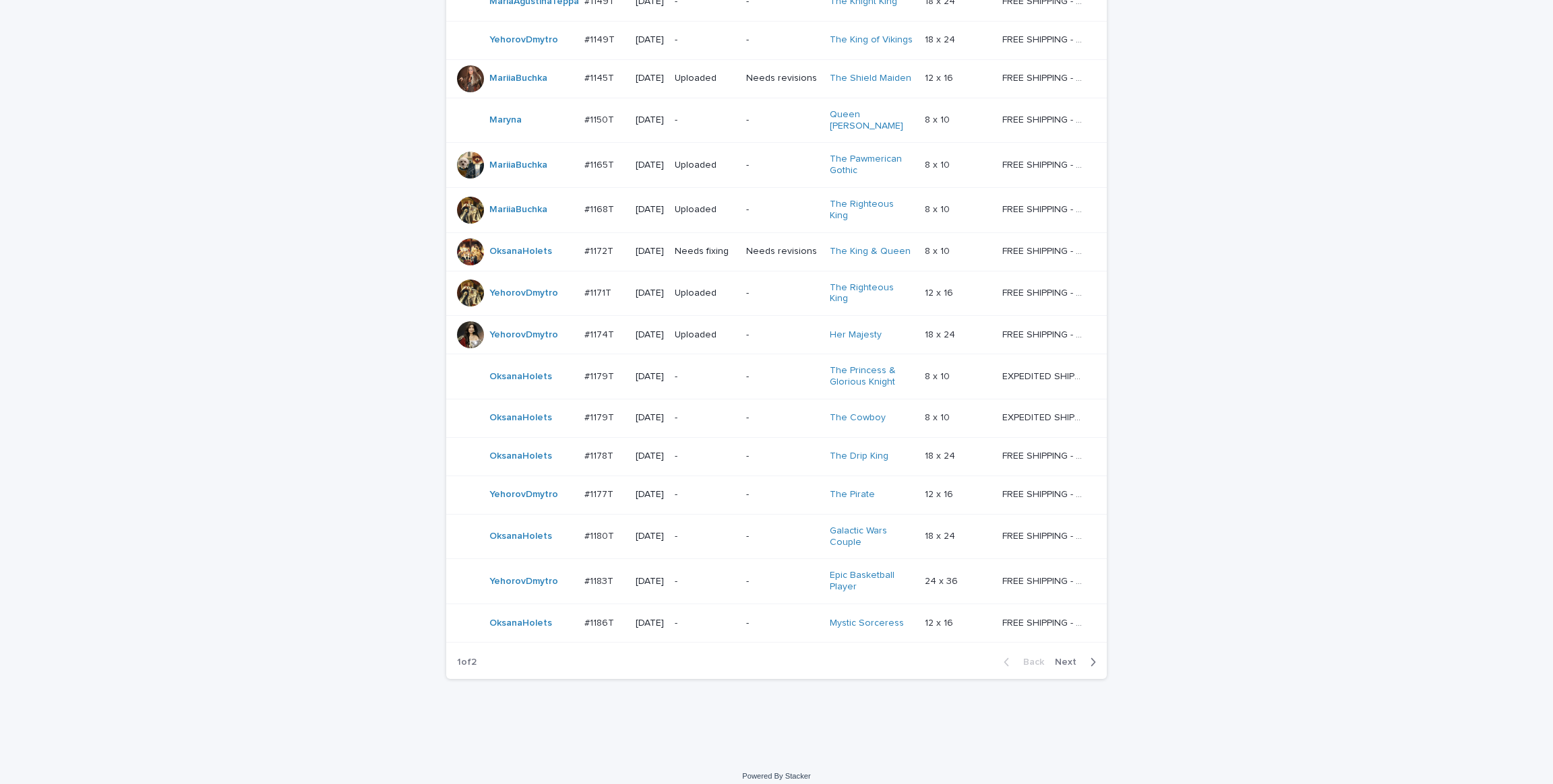
scroll to position [900, 0]
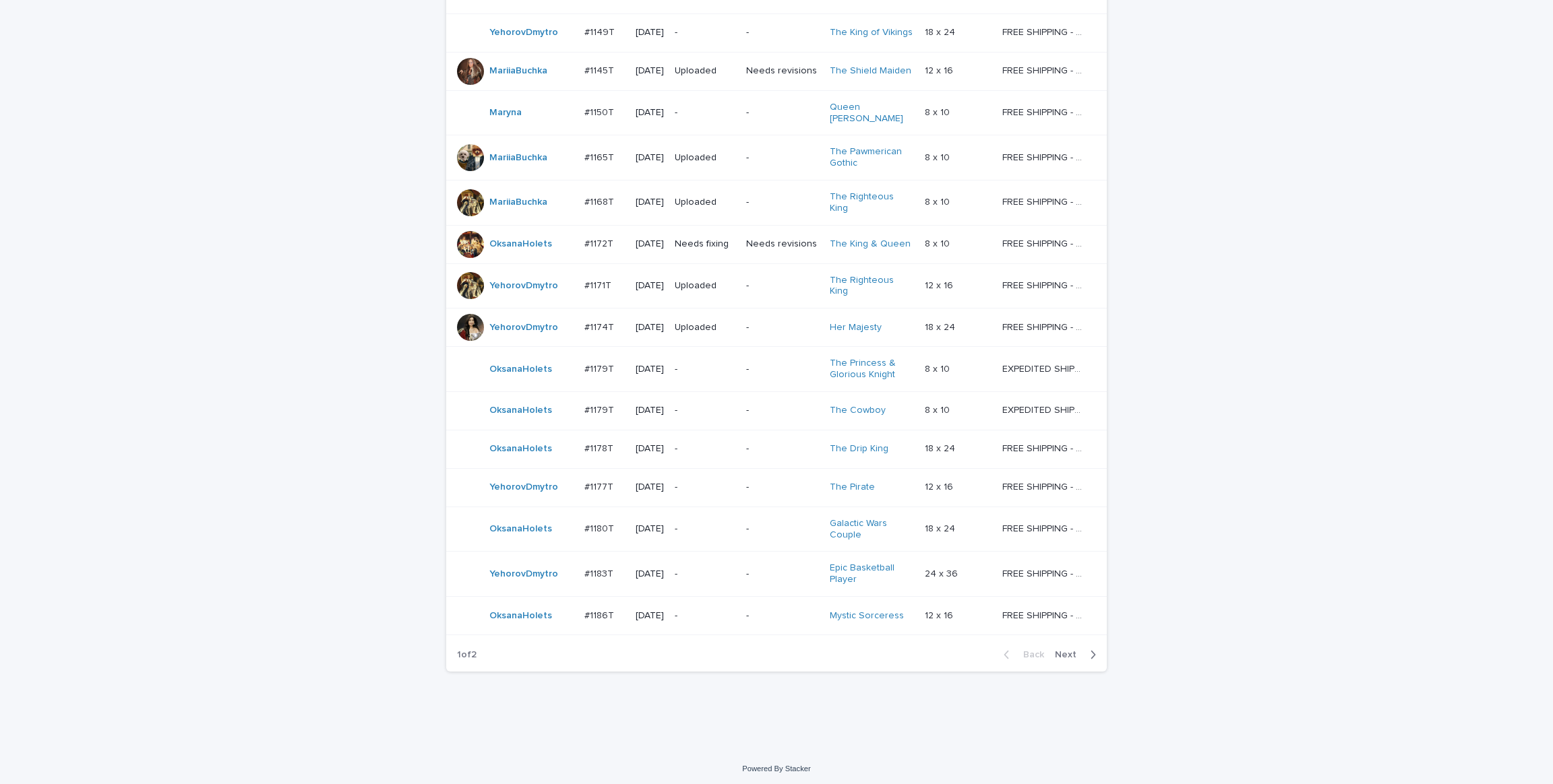
click at [1369, 483] on div "Loading... Saving… Loading... Saving… Check Your Order Artist Name Date Design_…" at bounding box center [776, 30] width 1553 height 1440
click at [161, 479] on div "Loading... Saving… Loading... Saving… Check Your Order Artist Name Date Design_…" at bounding box center [776, 30] width 1553 height 1440
click at [1055, 650] on span "Next" at bounding box center [1070, 655] width 29 height 9
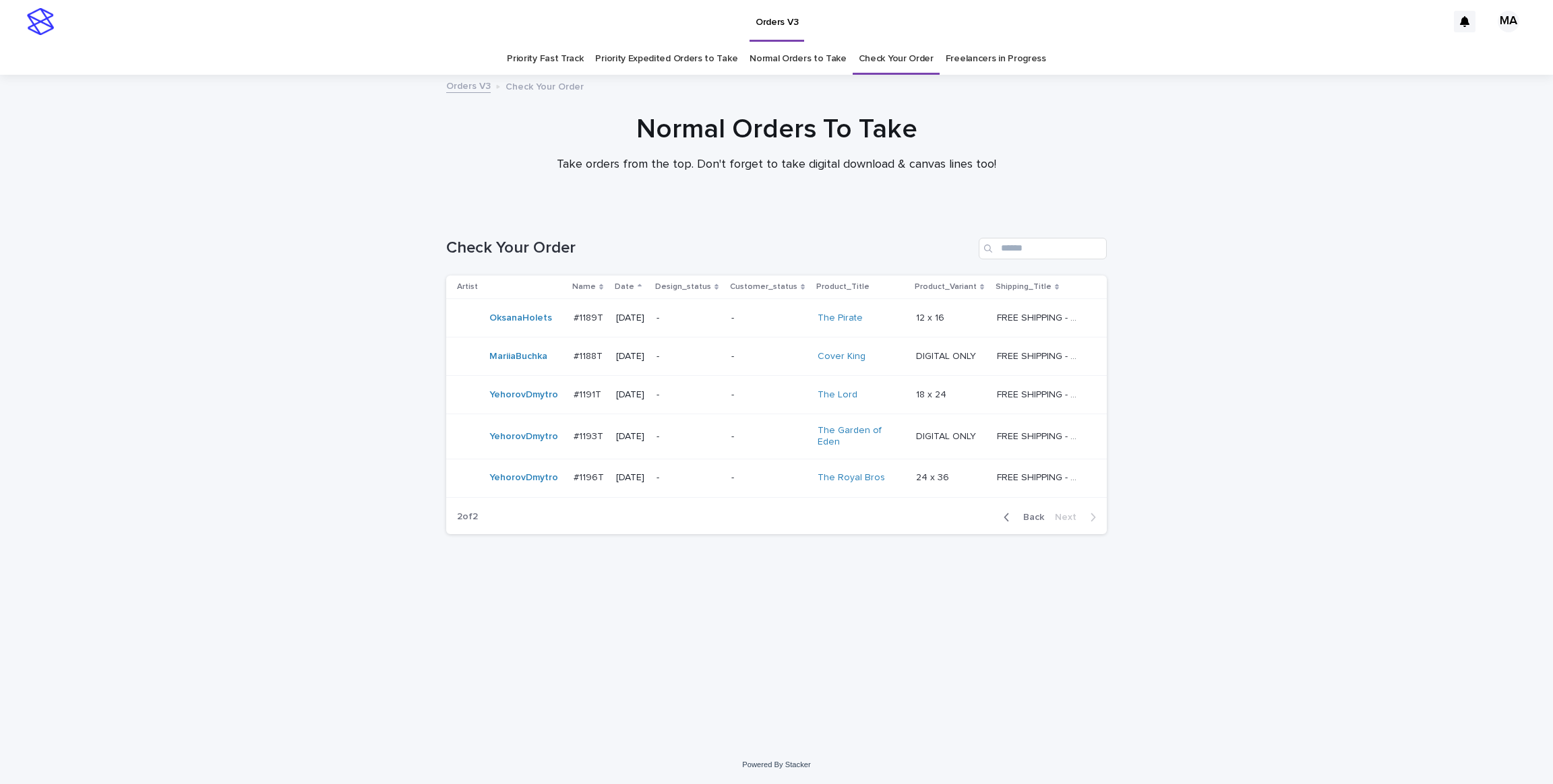
click at [1283, 325] on div "Loading... Saving… Loading... Saving… Check Your Order Artist Name Date Design_…" at bounding box center [776, 479] width 1553 height 536
click at [1314, 266] on div "Loading... Saving… Loading... Saving… Check Your Order Artist Name Date Design_…" at bounding box center [776, 479] width 1553 height 536
click at [1283, 215] on div "Loading... Saving… Loading... Saving… Check Your Order Artist Name Date Design_…" at bounding box center [776, 479] width 1553 height 536
click at [358, 188] on div at bounding box center [776, 142] width 1553 height 135
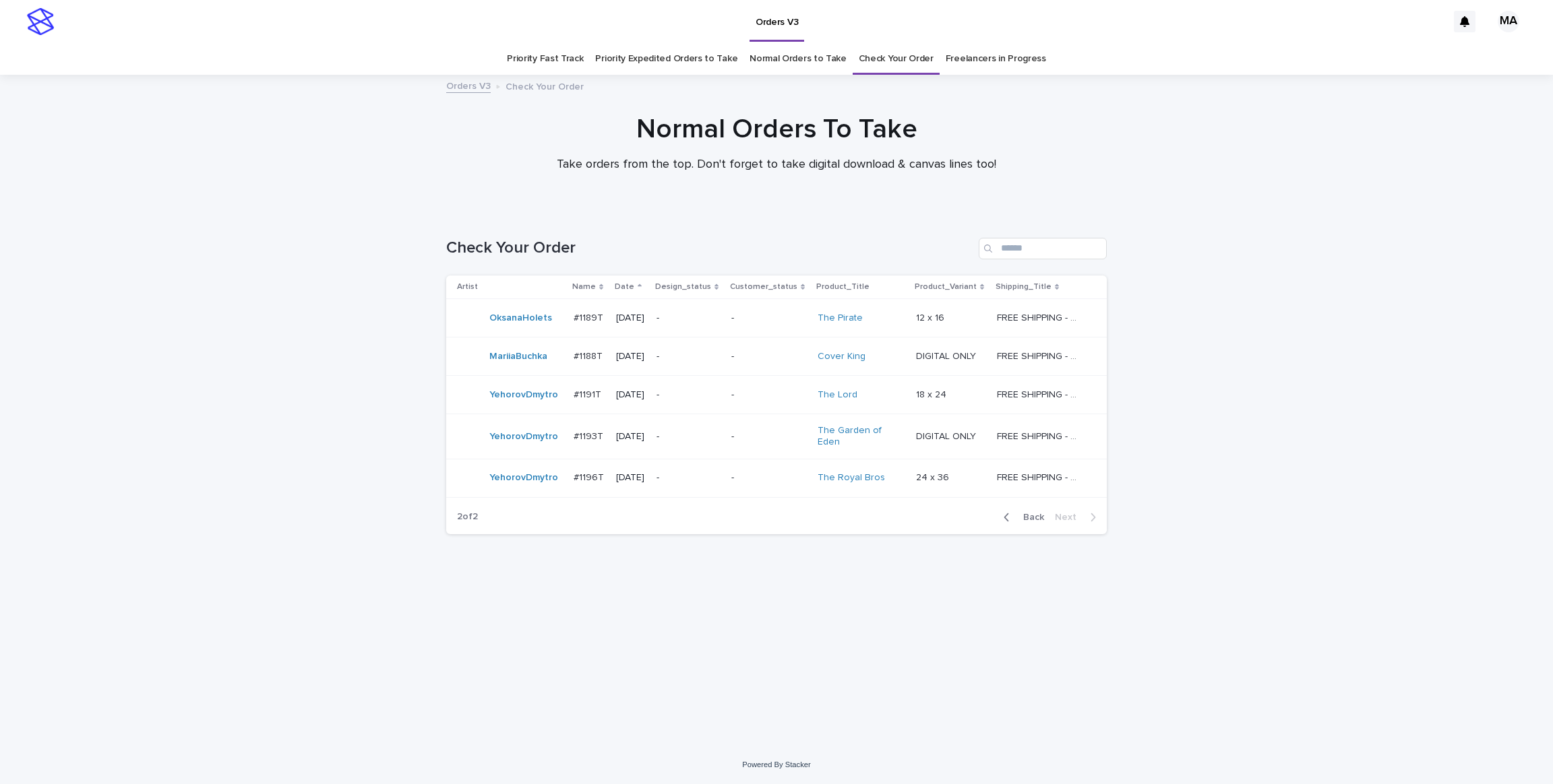
drag, startPoint x: 372, startPoint y: 168, endPoint x: 306, endPoint y: 47, distance: 137.8
click at [372, 168] on div "Normal Orders To Take Take orders from the top. Don't forget to take digital do…" at bounding box center [776, 149] width 1553 height 72
click at [262, 437] on div "Loading... Saving… Loading... Saving… Check Your Order Artist Name Date Design_…" at bounding box center [776, 479] width 1553 height 536
